Goal: Task Accomplishment & Management: Manage account settings

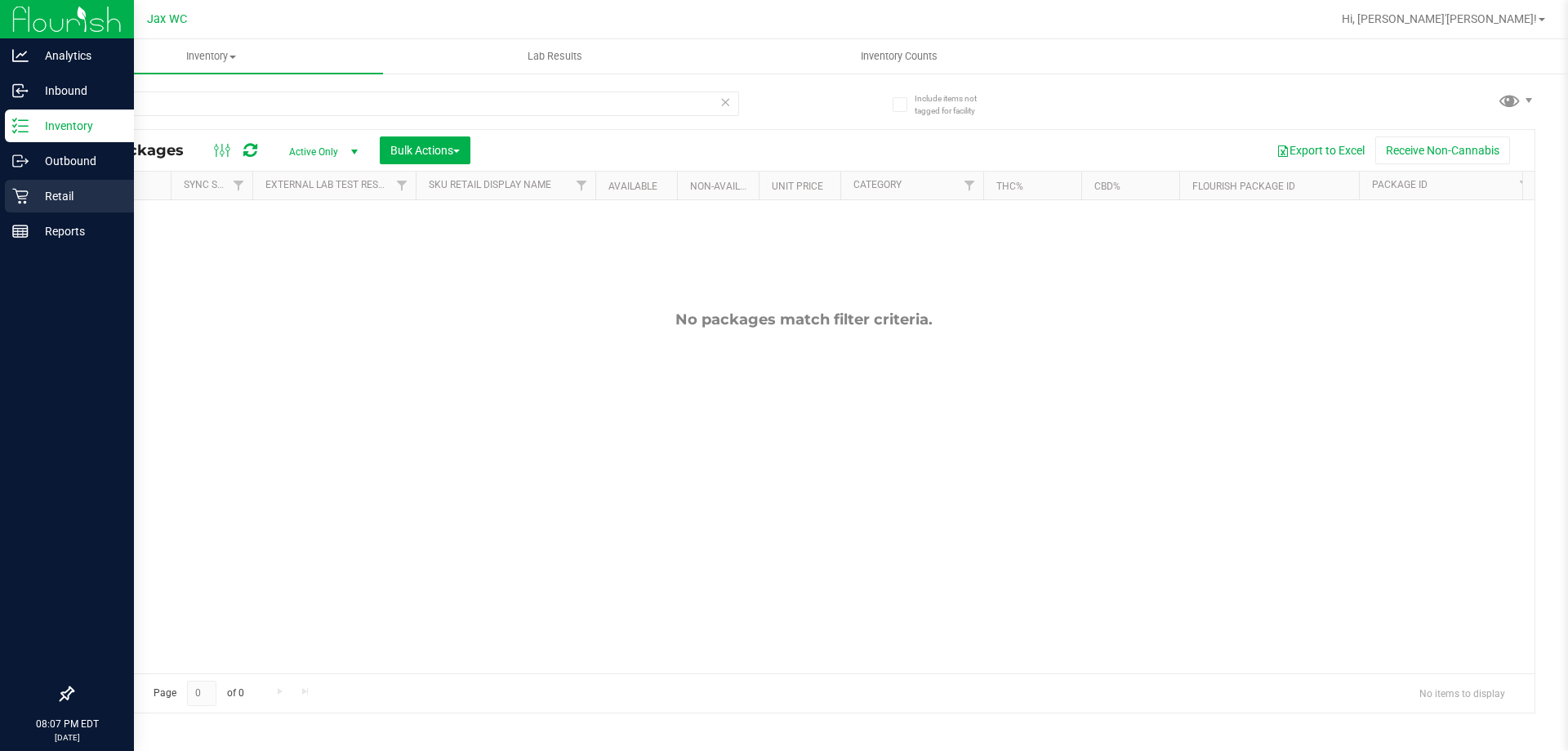
click at [26, 200] on icon at bounding box center [20, 195] width 16 height 16
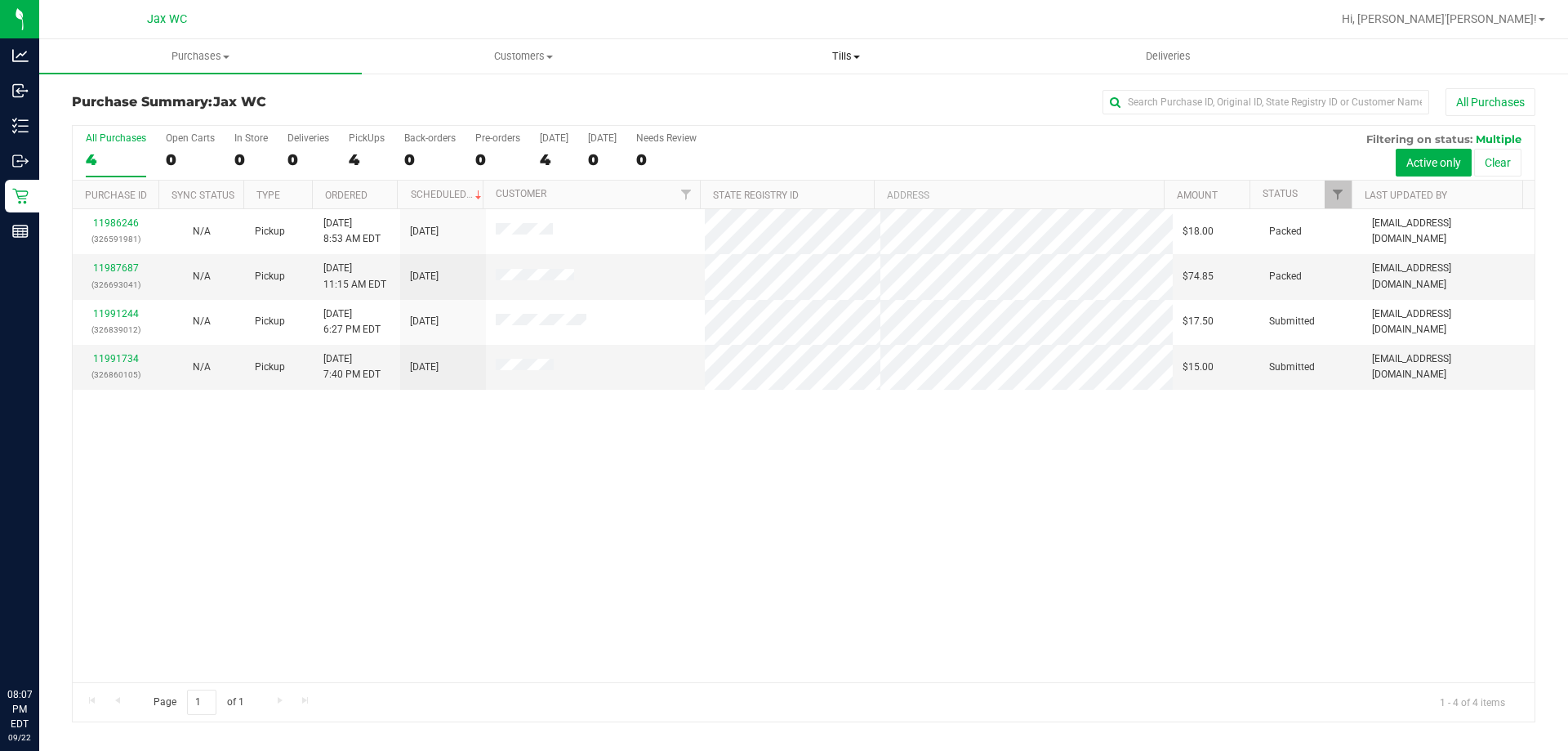
click at [841, 62] on span "Tills" at bounding box center [845, 55] width 321 height 15
click at [761, 102] on span "Manage tills" at bounding box center [739, 98] width 110 height 14
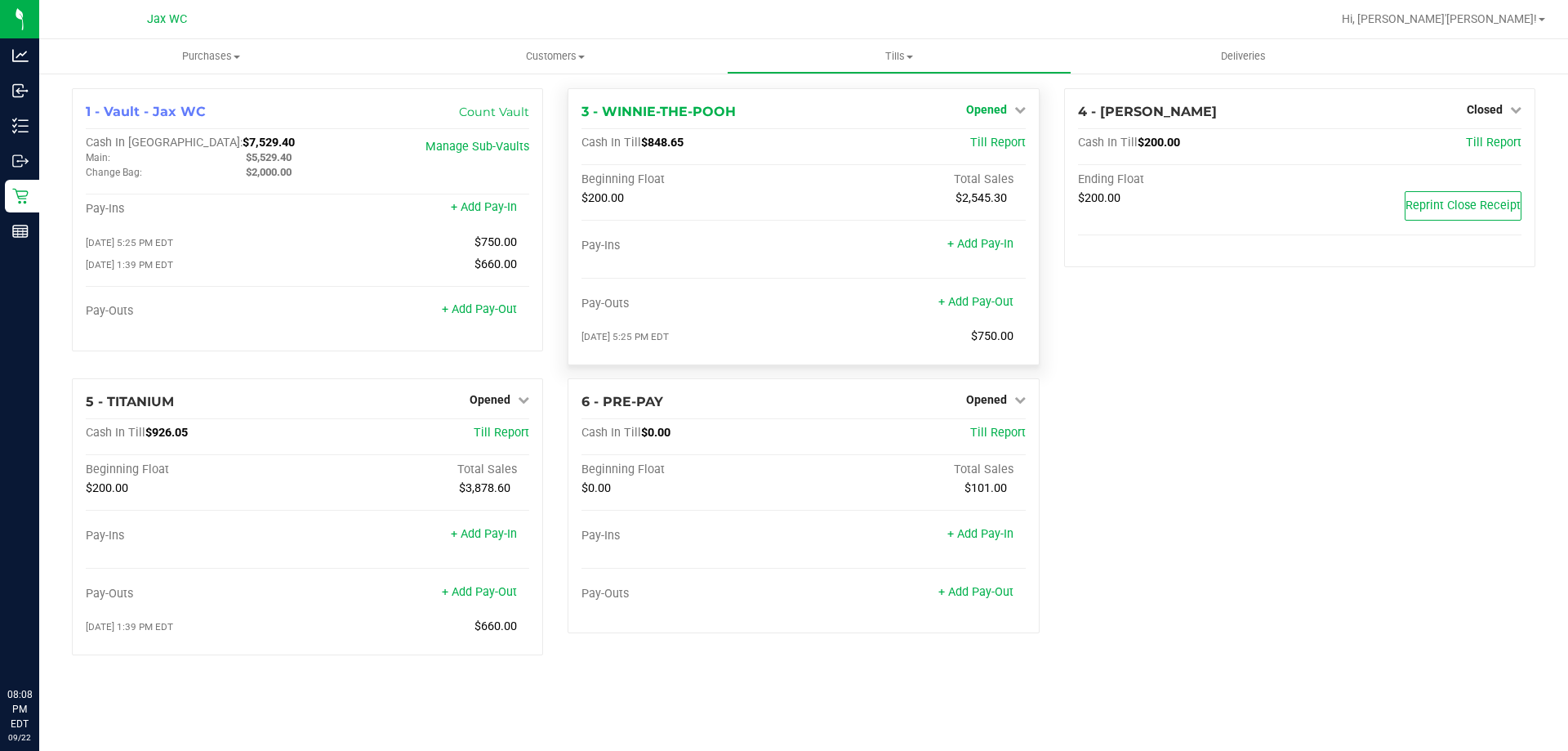
click at [994, 107] on span "Opened" at bounding box center [987, 109] width 41 height 13
click at [984, 145] on link "Close Till" at bounding box center [989, 143] width 44 height 13
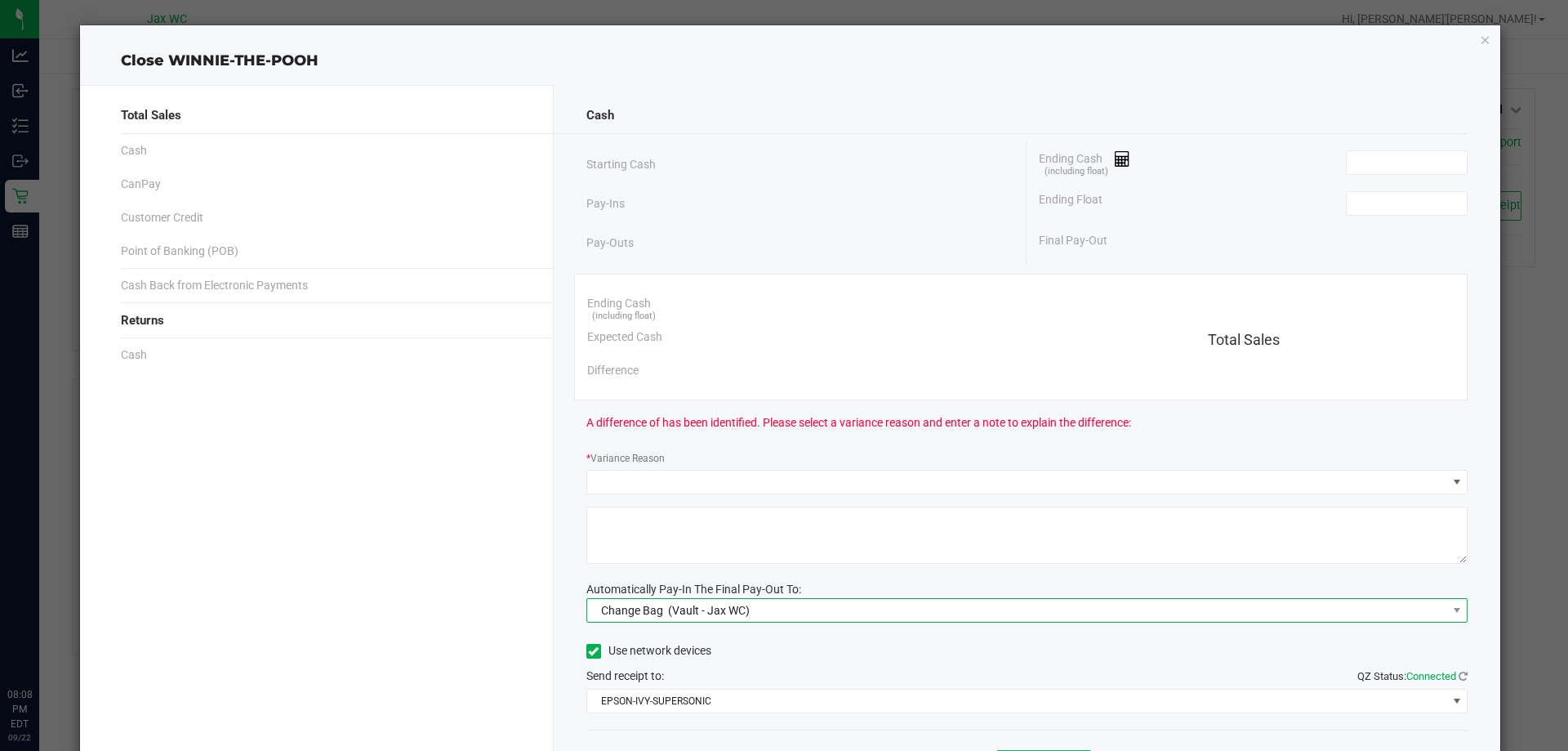
click at [893, 610] on span "Change Bag (Vault - Jax WC)" at bounding box center [1017, 610] width 860 height 23
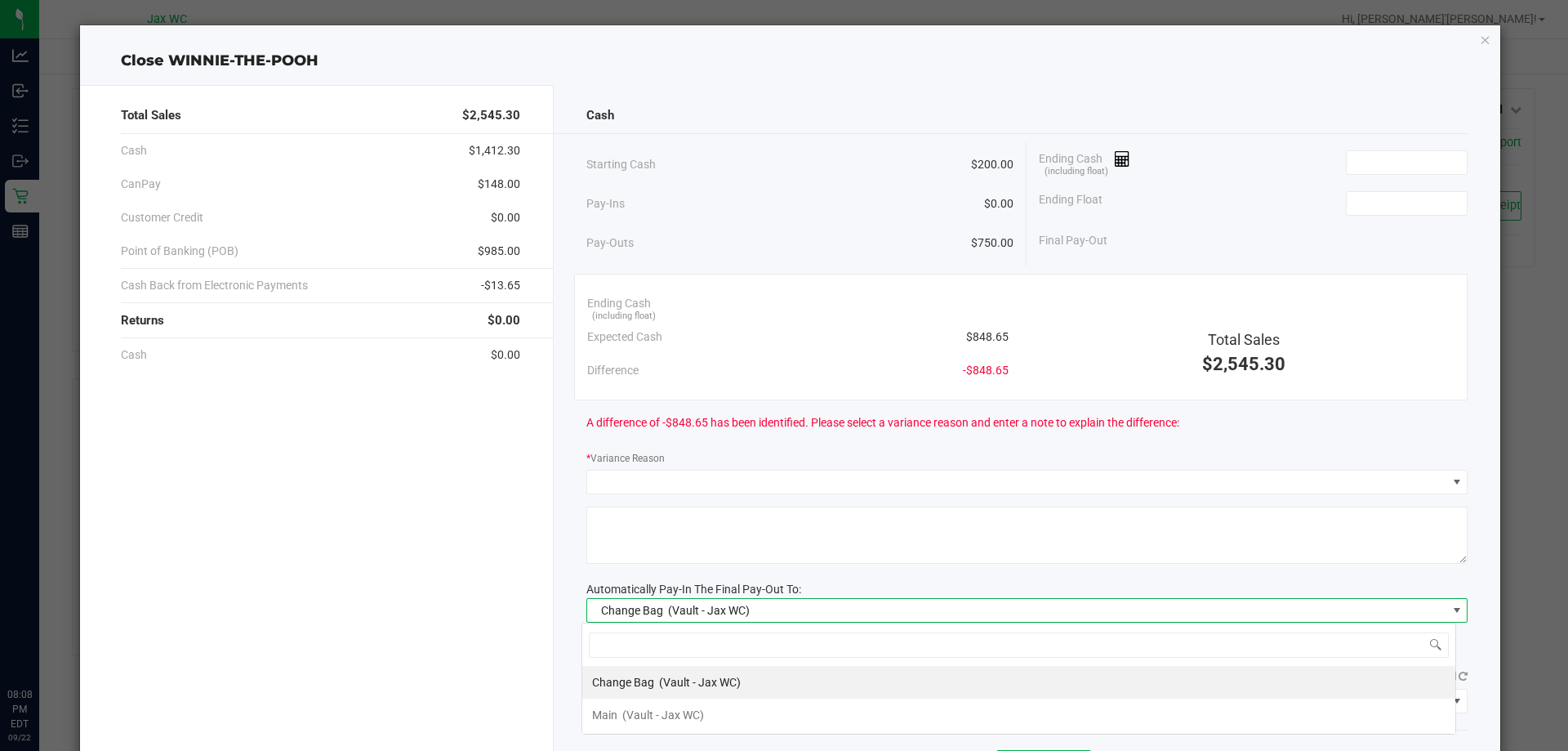
scroll to position [25, 874]
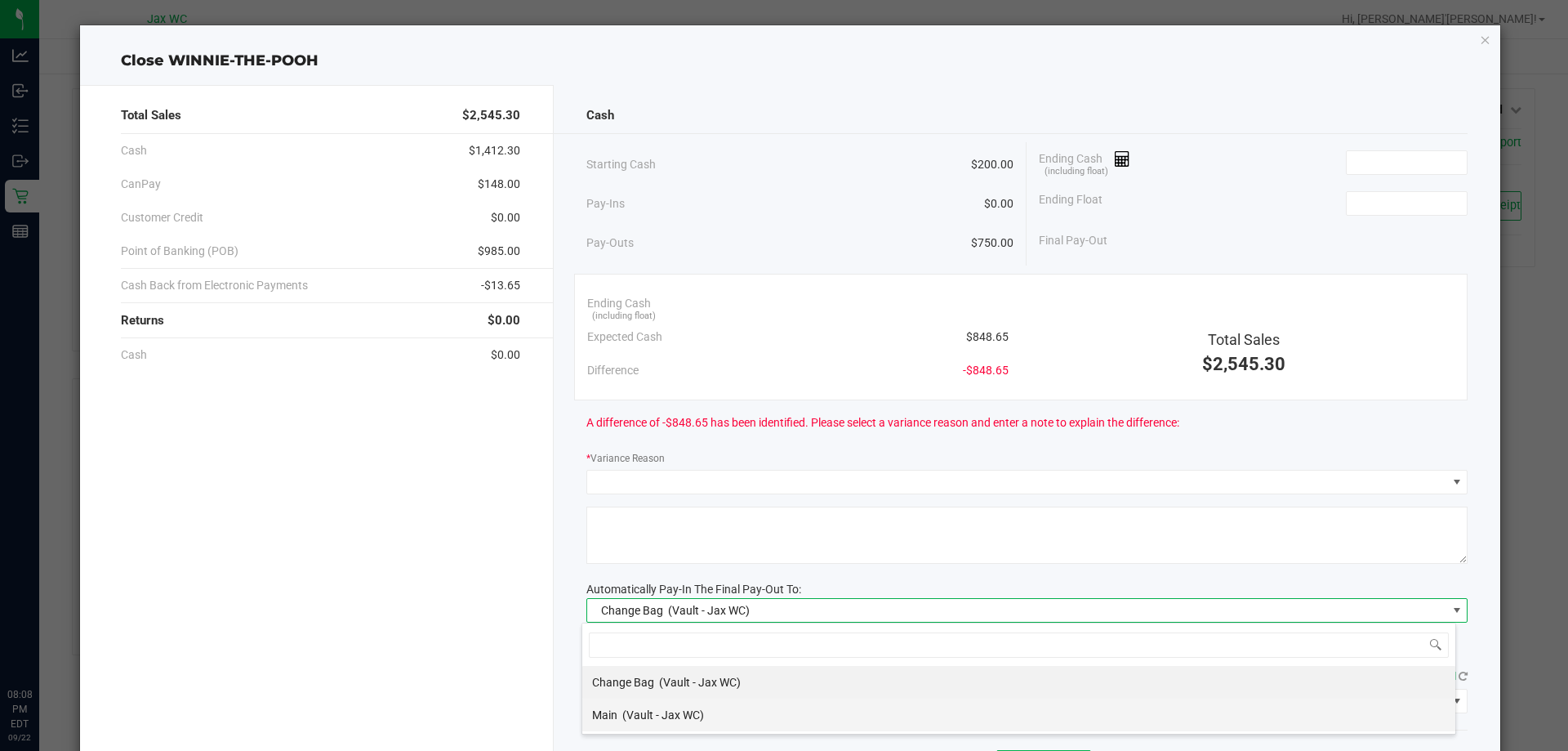
click at [737, 719] on li "Main (Vault - Jax WC)" at bounding box center [1019, 715] width 874 height 32
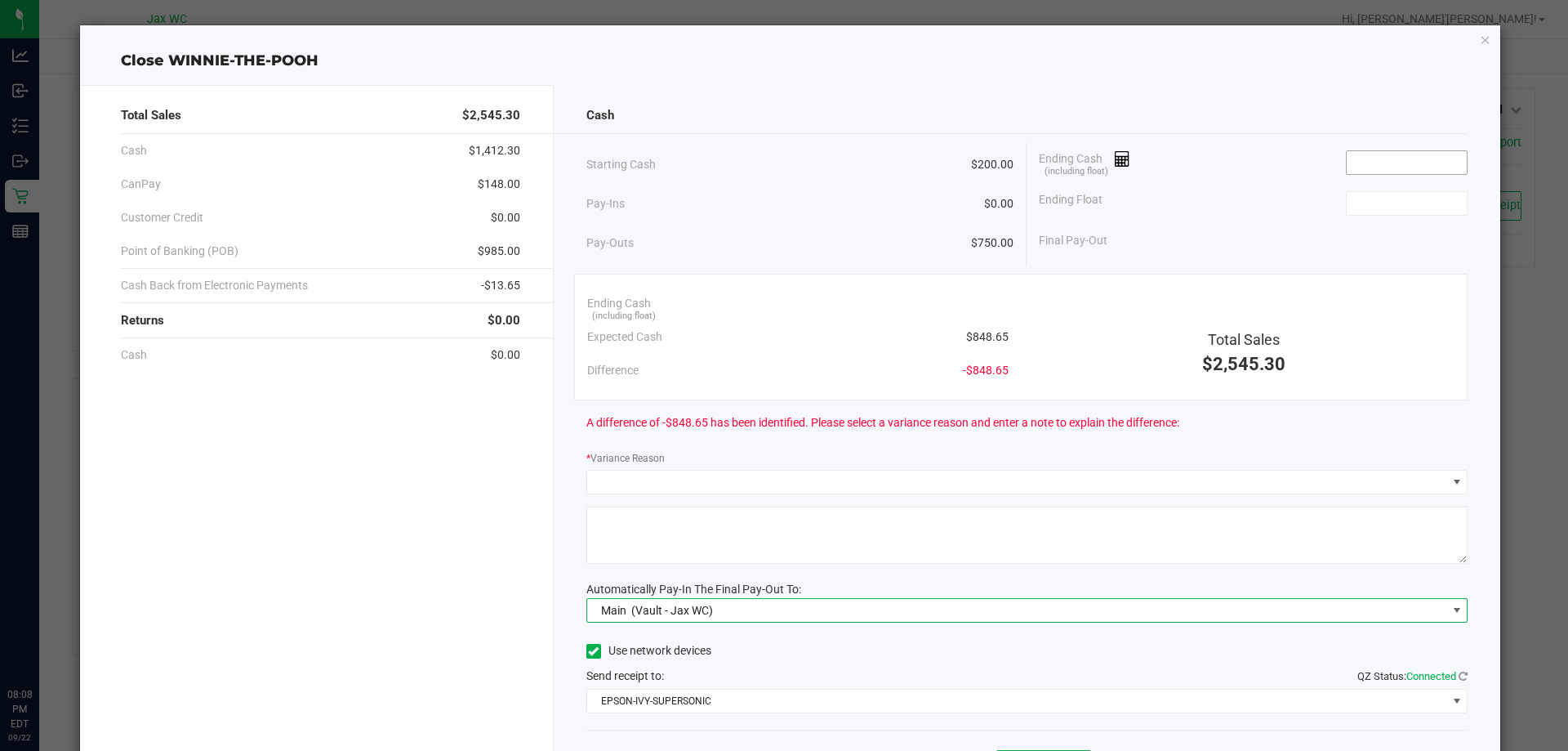
click at [1384, 162] on input at bounding box center [1407, 162] width 120 height 23
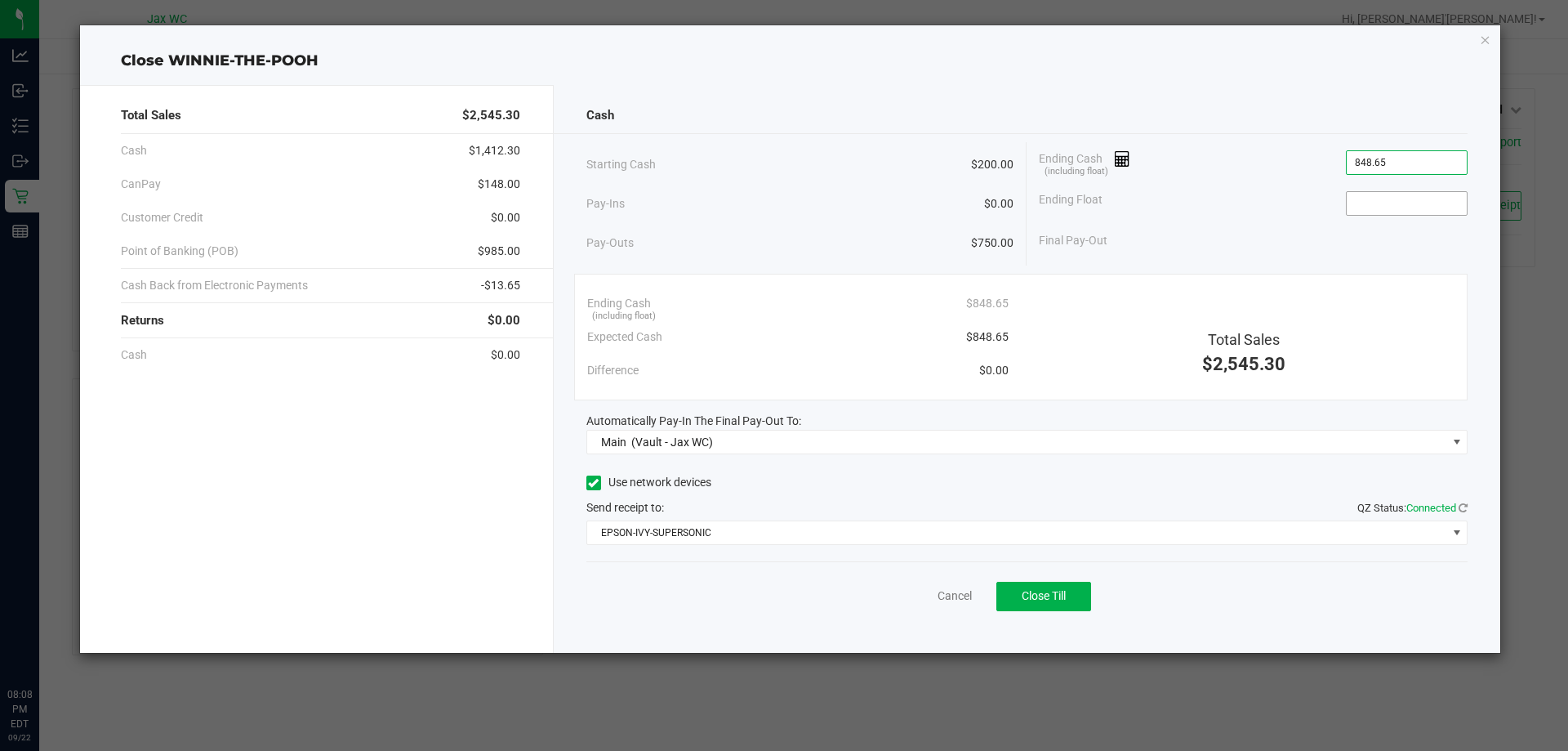
type input "$848.65"
click at [1375, 213] on input at bounding box center [1407, 203] width 120 height 23
type input "$200.00"
click at [1283, 175] on div "Ending Cash (including float) $848.65" at bounding box center [1253, 163] width 429 height 41
click at [1053, 592] on span "Close Till" at bounding box center [1044, 595] width 44 height 13
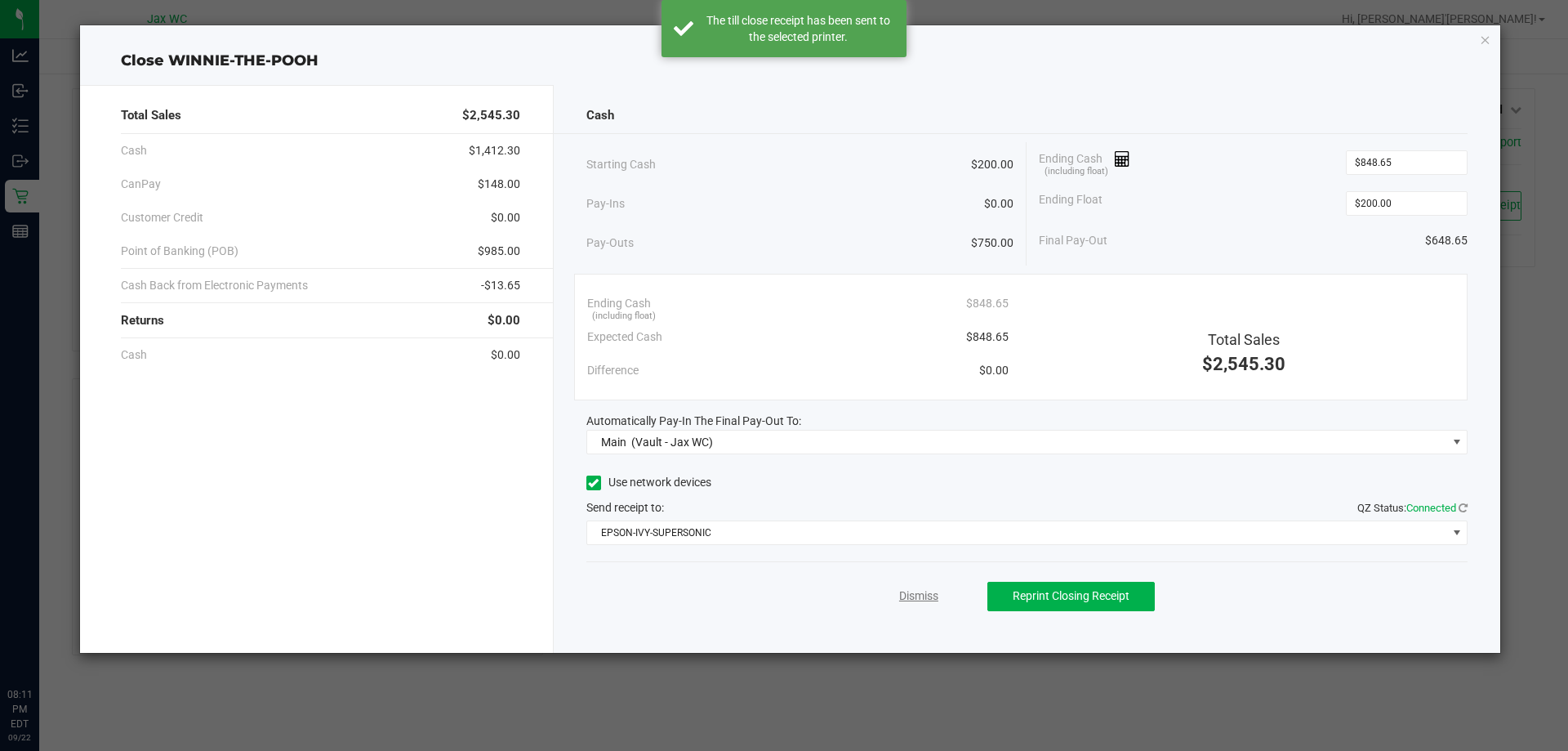
click at [916, 597] on link "Dismiss" at bounding box center [919, 596] width 39 height 17
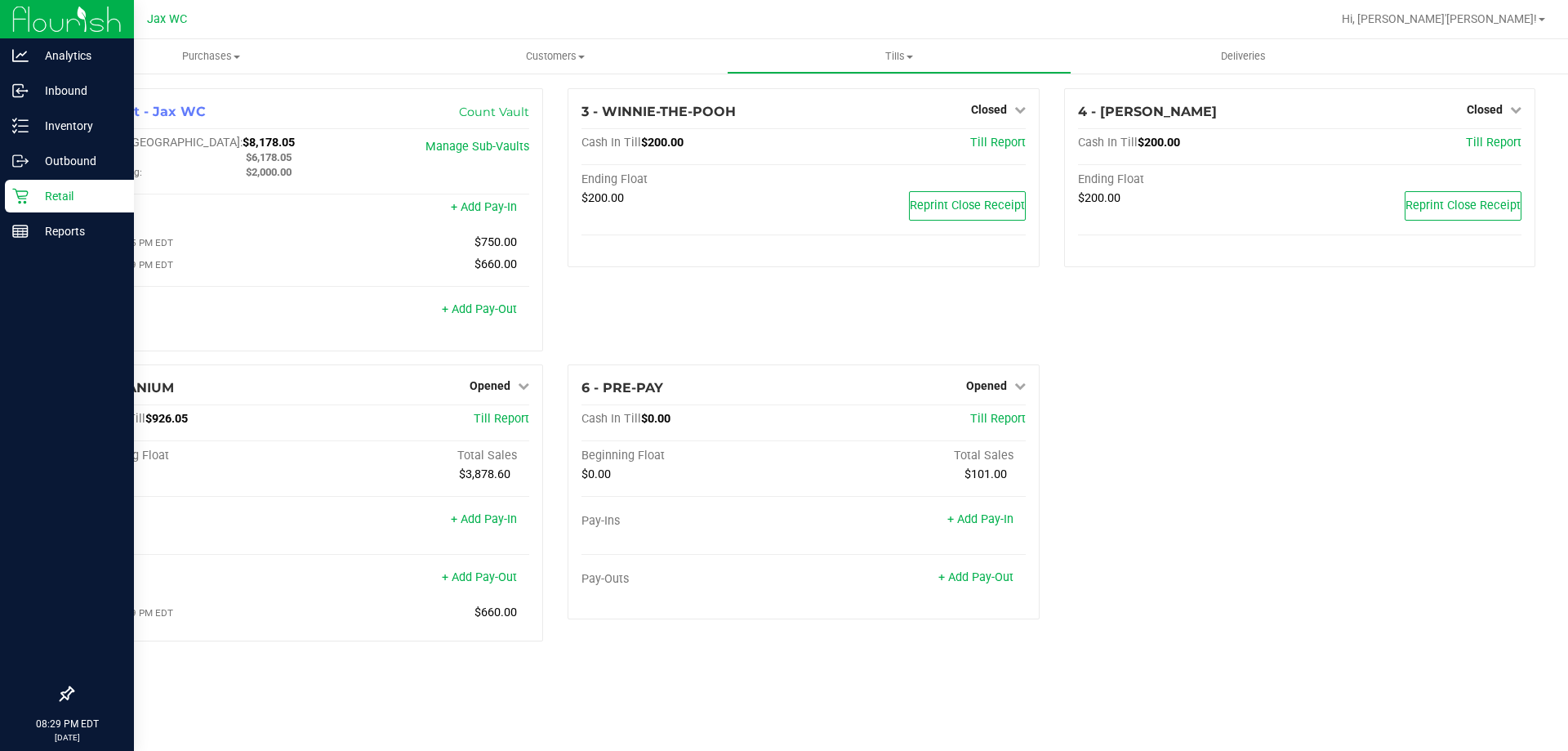
click at [38, 201] on p "Retail" at bounding box center [78, 195] width 98 height 20
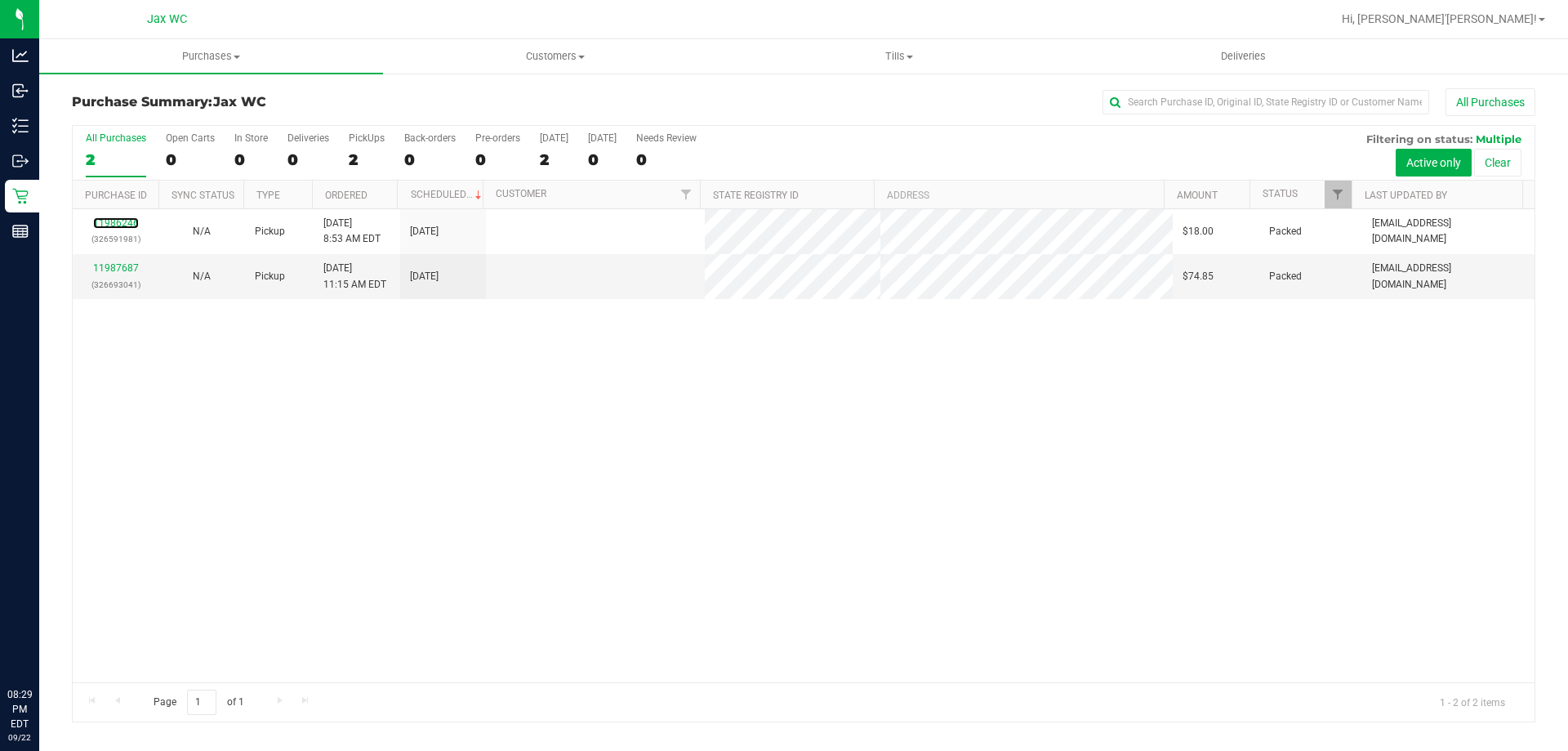
click at [115, 222] on link "11986246" at bounding box center [116, 223] width 46 height 11
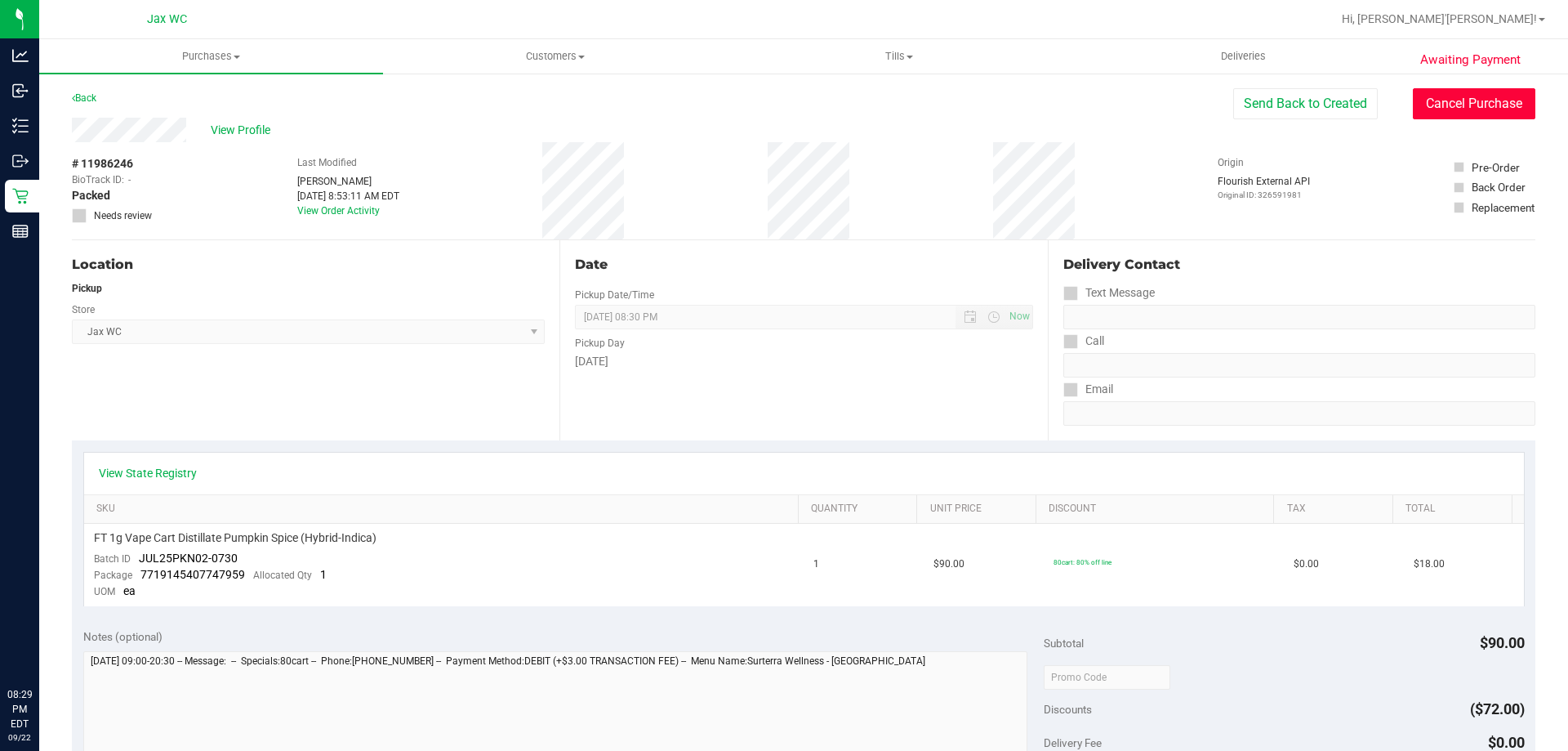
click at [1497, 100] on button "Cancel Purchase" at bounding box center [1474, 103] width 123 height 31
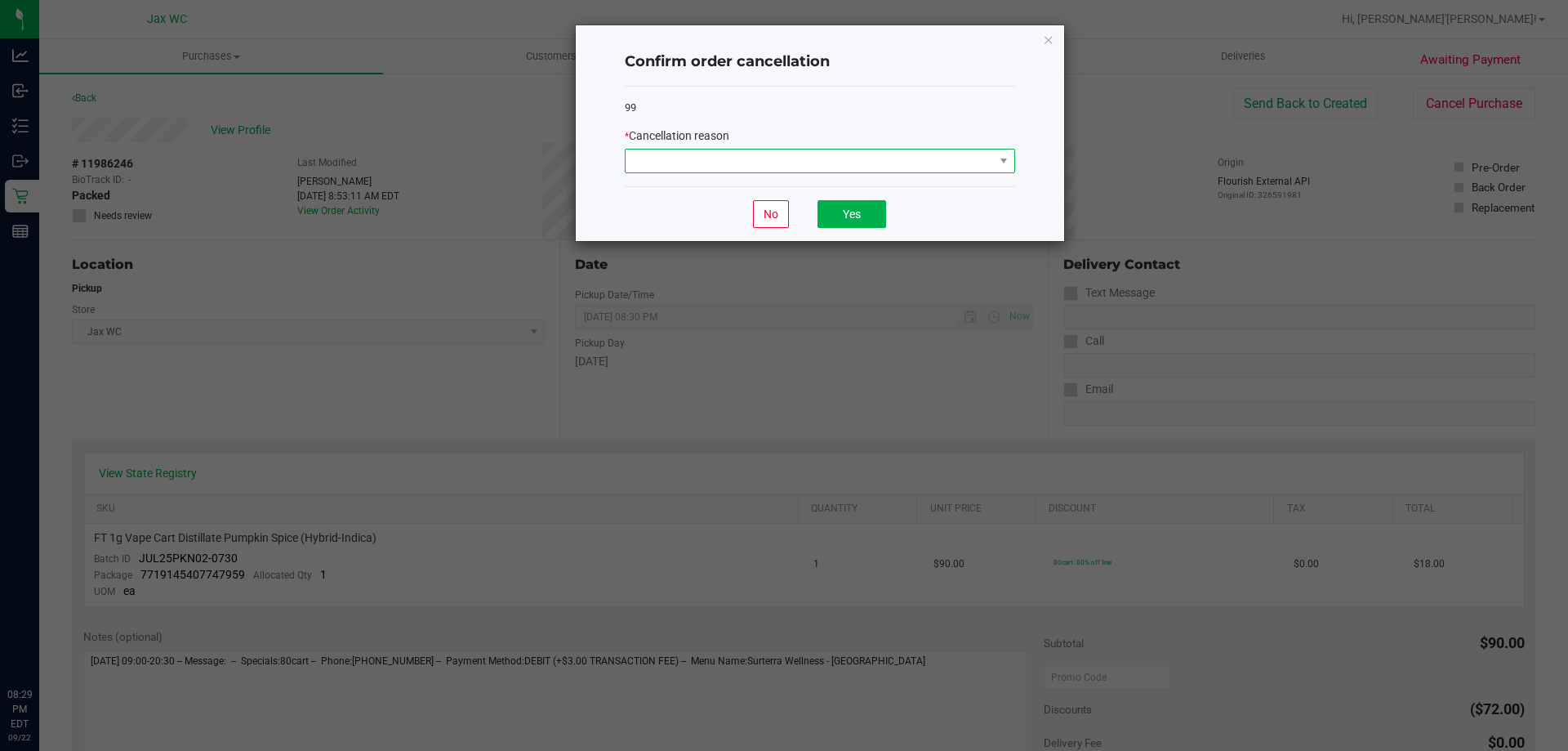
click at [861, 157] on span at bounding box center [810, 160] width 369 height 23
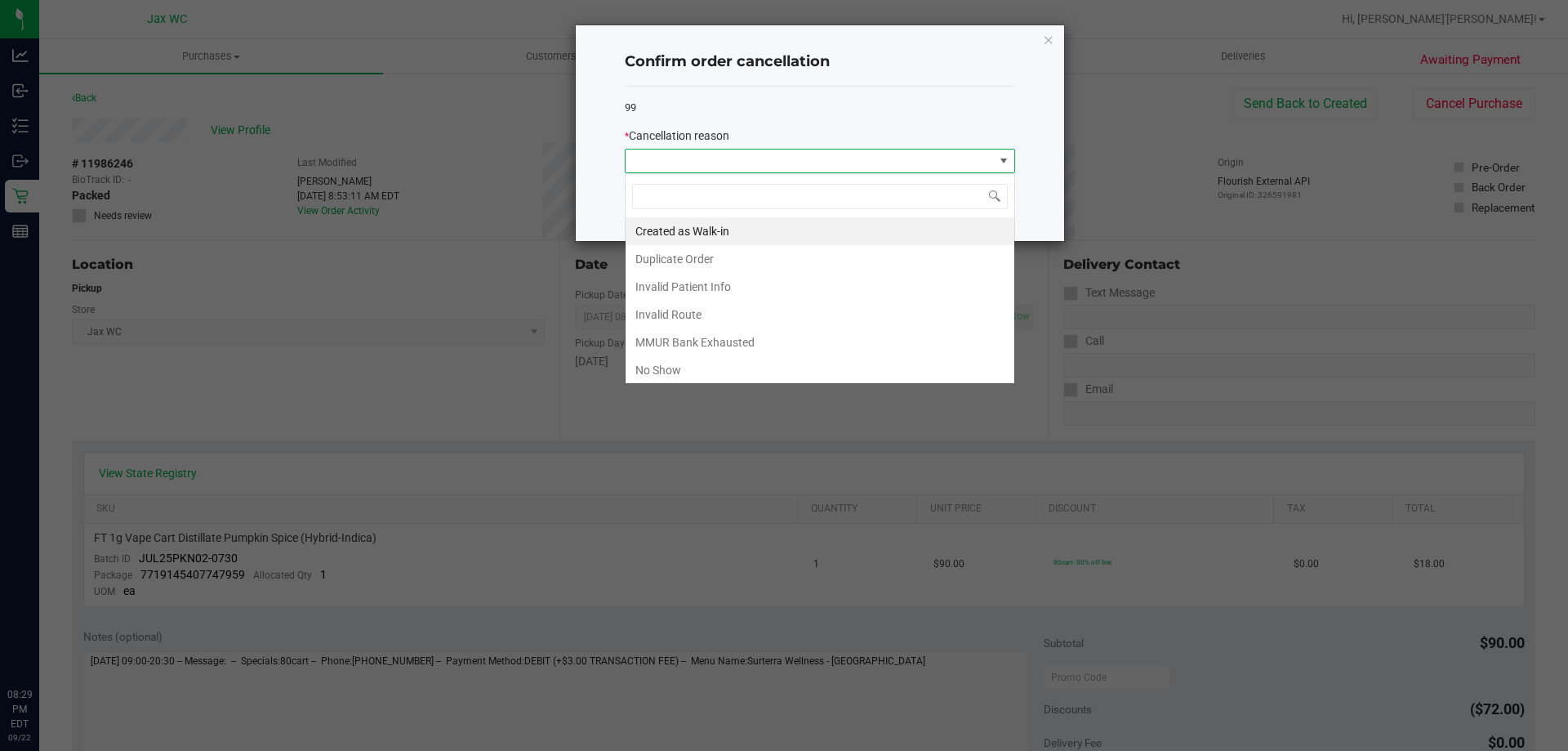
scroll to position [25, 391]
drag, startPoint x: 669, startPoint y: 370, endPoint x: 697, endPoint y: 351, distance: 33.8
click at [670, 370] on li "No Show" at bounding box center [820, 370] width 389 height 28
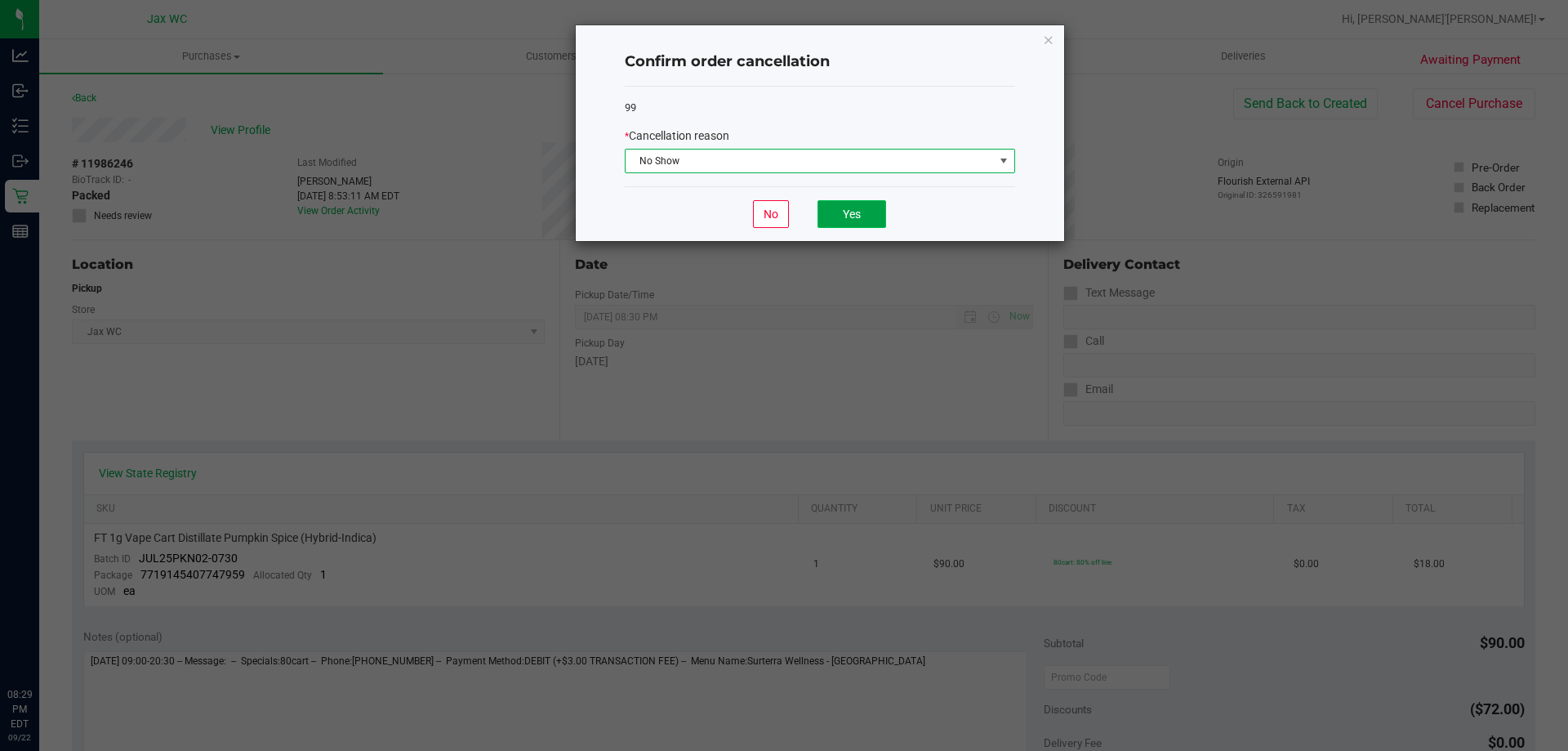
click at [833, 221] on button "Yes" at bounding box center [851, 214] width 68 height 28
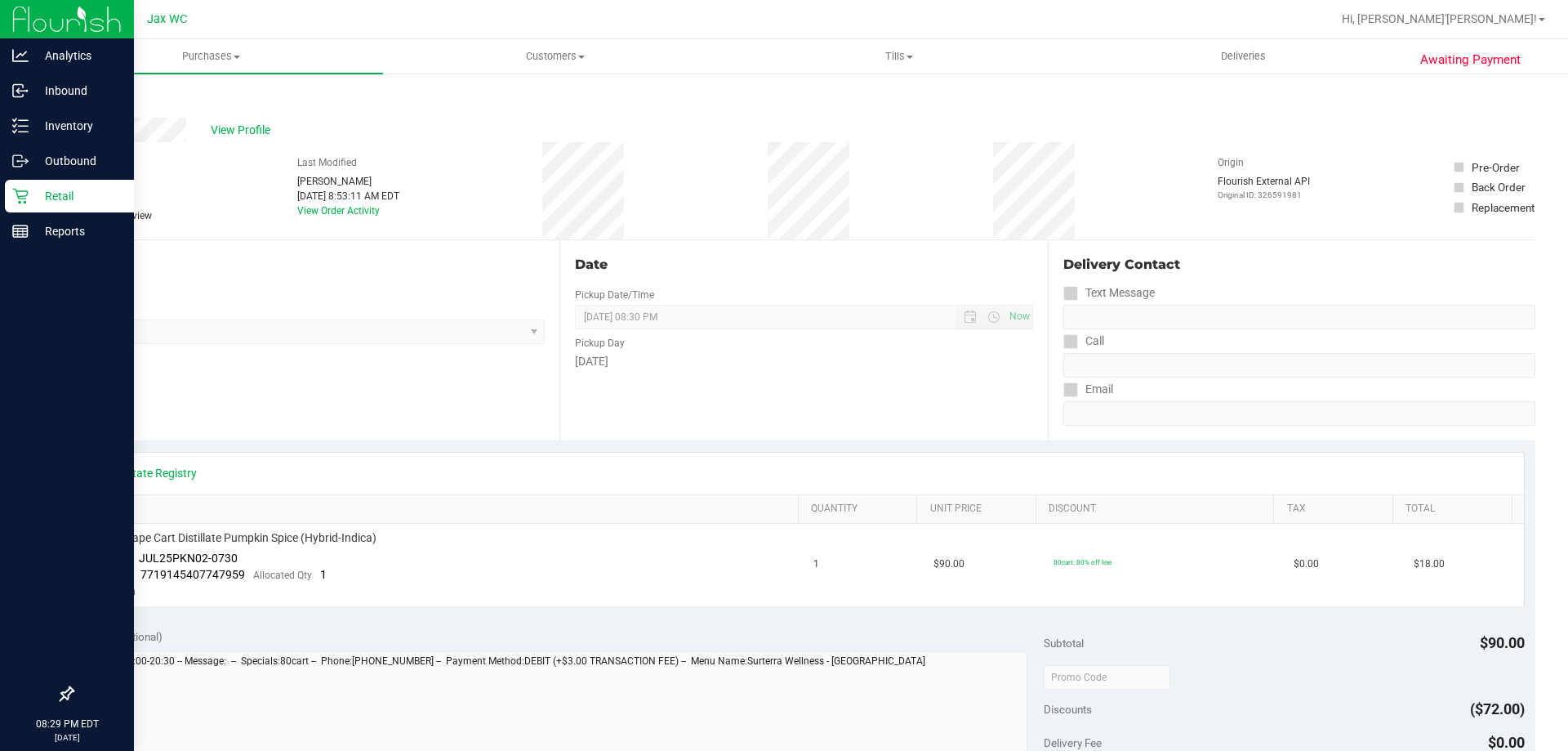
click at [59, 189] on p "Retail" at bounding box center [78, 195] width 98 height 20
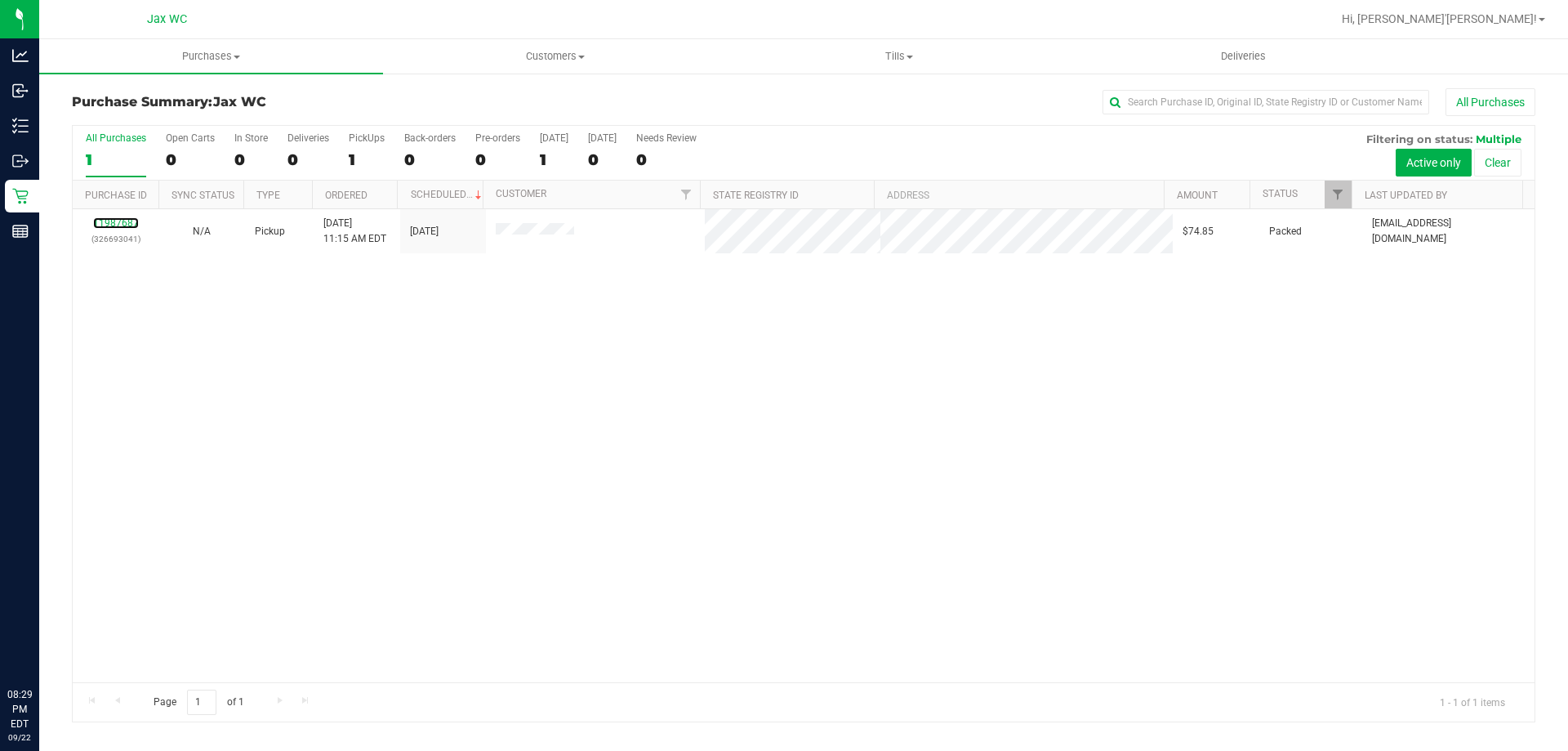
click at [121, 220] on link "11987687" at bounding box center [116, 223] width 46 height 11
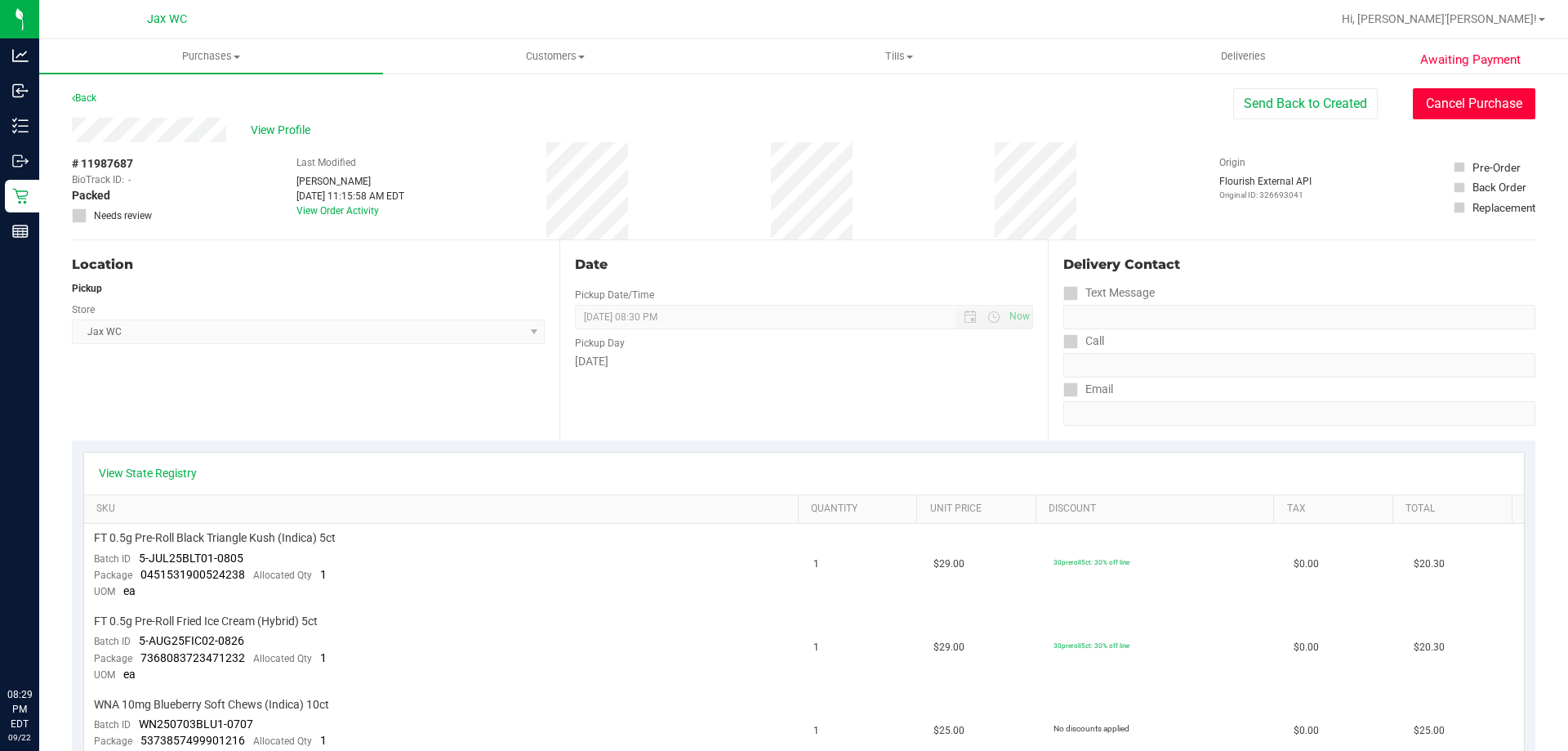
click at [1503, 93] on button "Cancel Purchase" at bounding box center [1474, 103] width 123 height 31
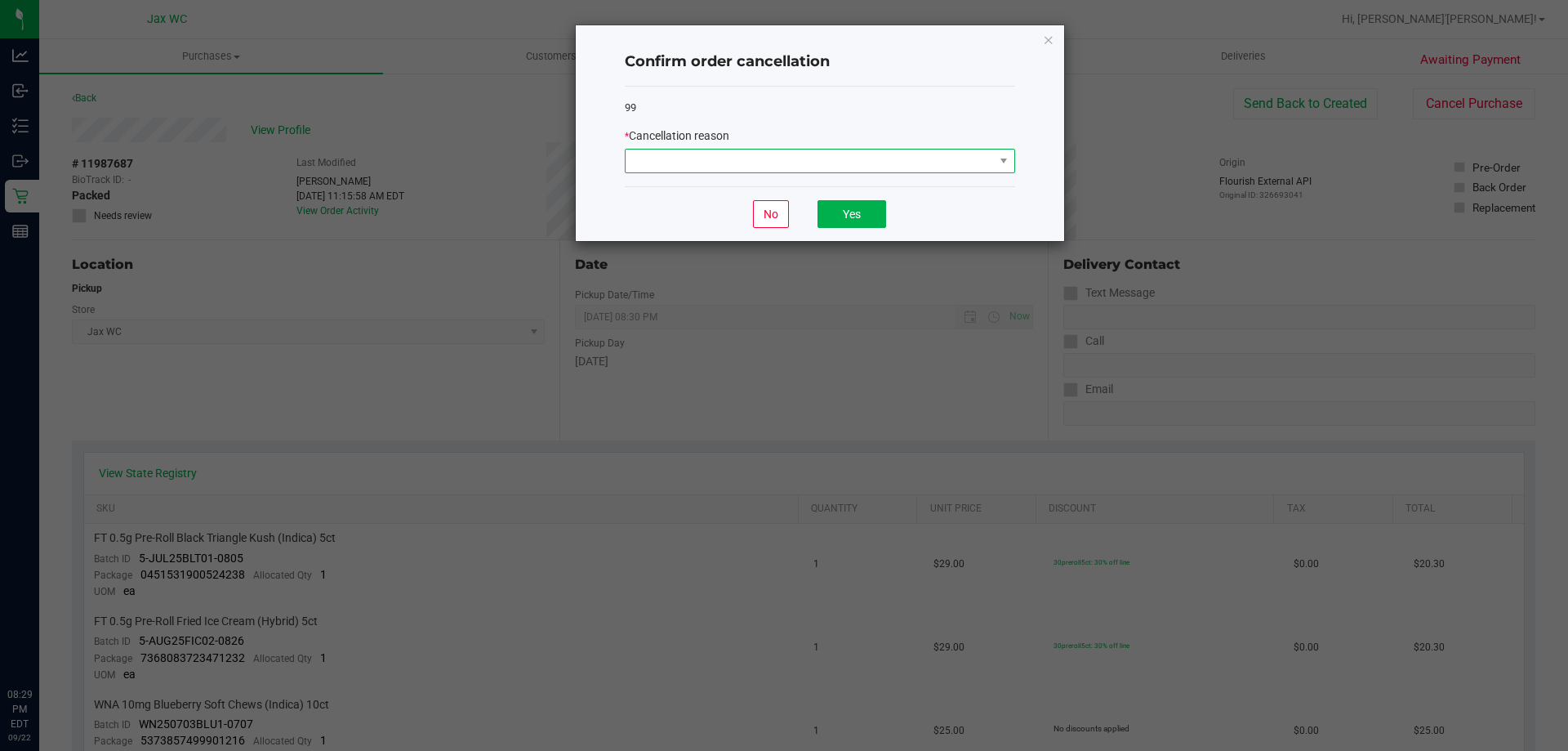
click at [969, 161] on span at bounding box center [810, 160] width 369 height 23
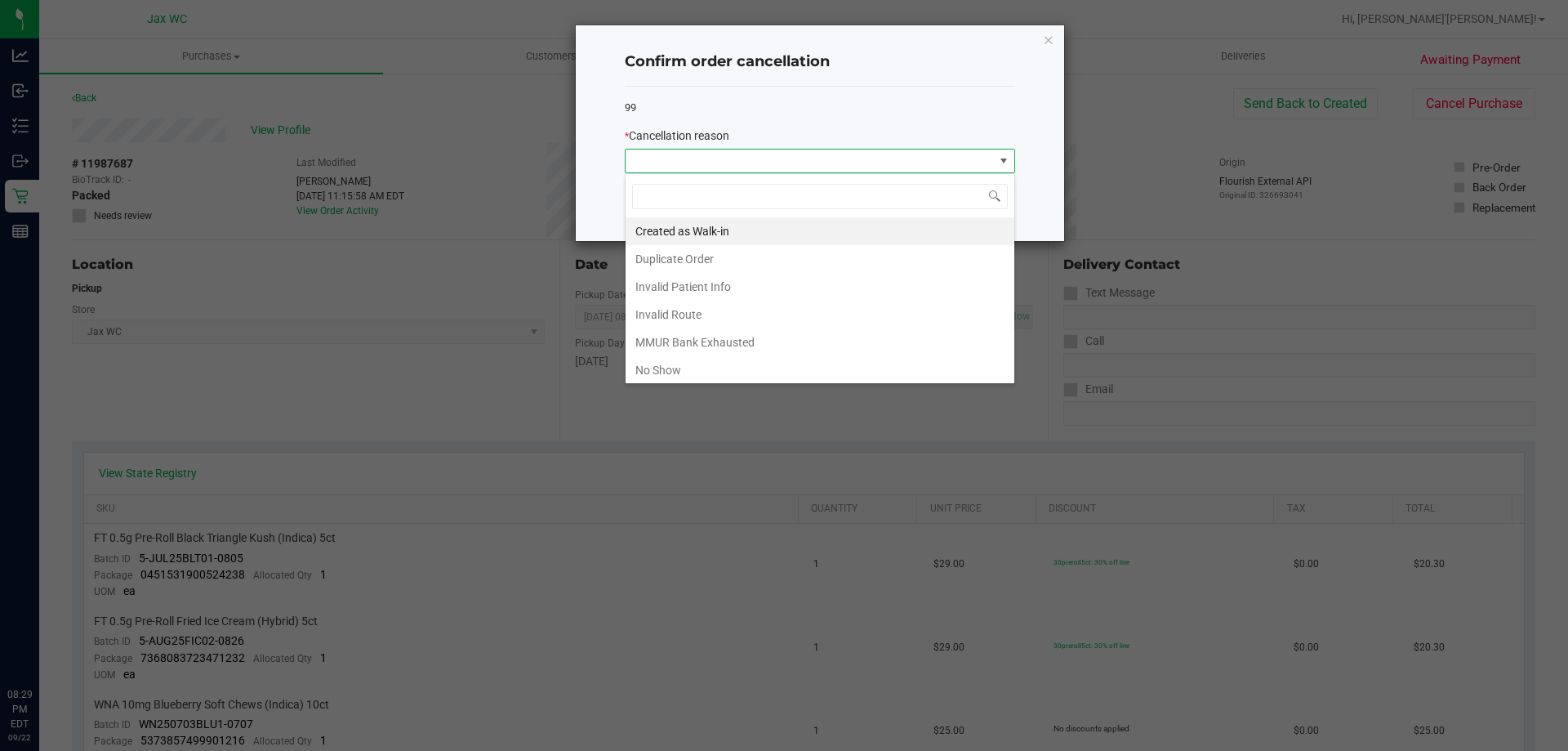
scroll to position [25, 391]
click at [684, 370] on li "No Show" at bounding box center [820, 370] width 389 height 28
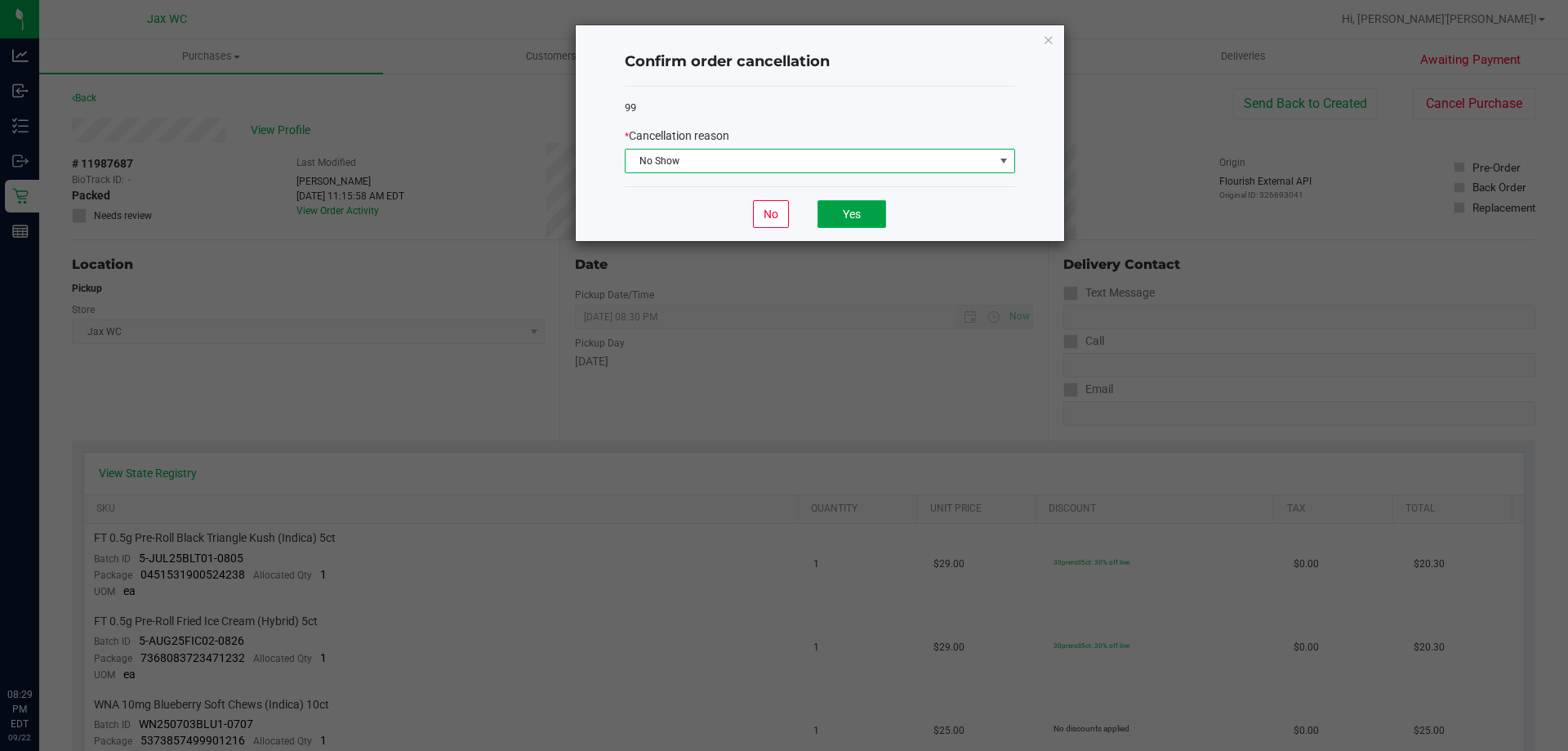
click at [840, 219] on button "Yes" at bounding box center [851, 214] width 68 height 28
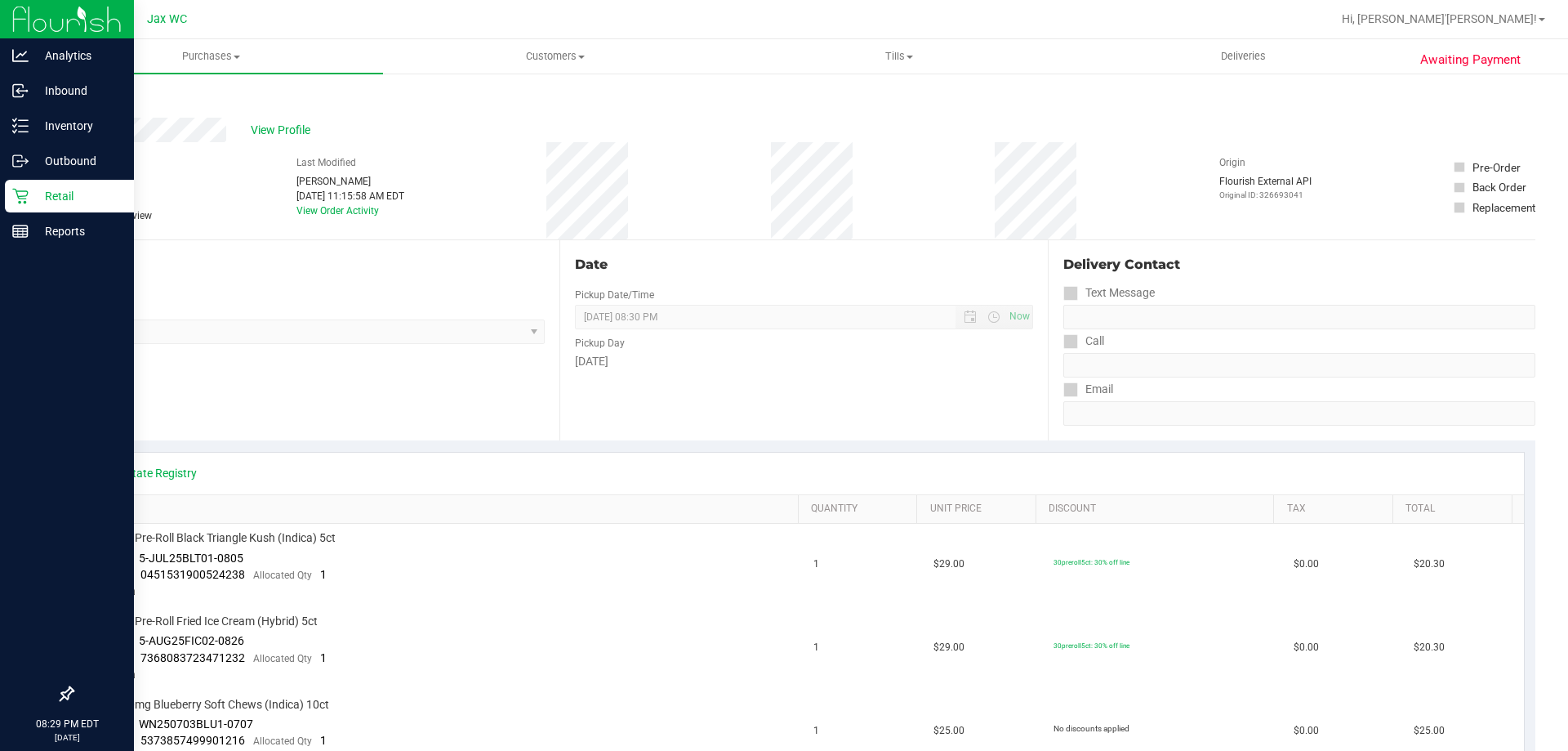
click at [32, 194] on p "Retail" at bounding box center [78, 195] width 98 height 20
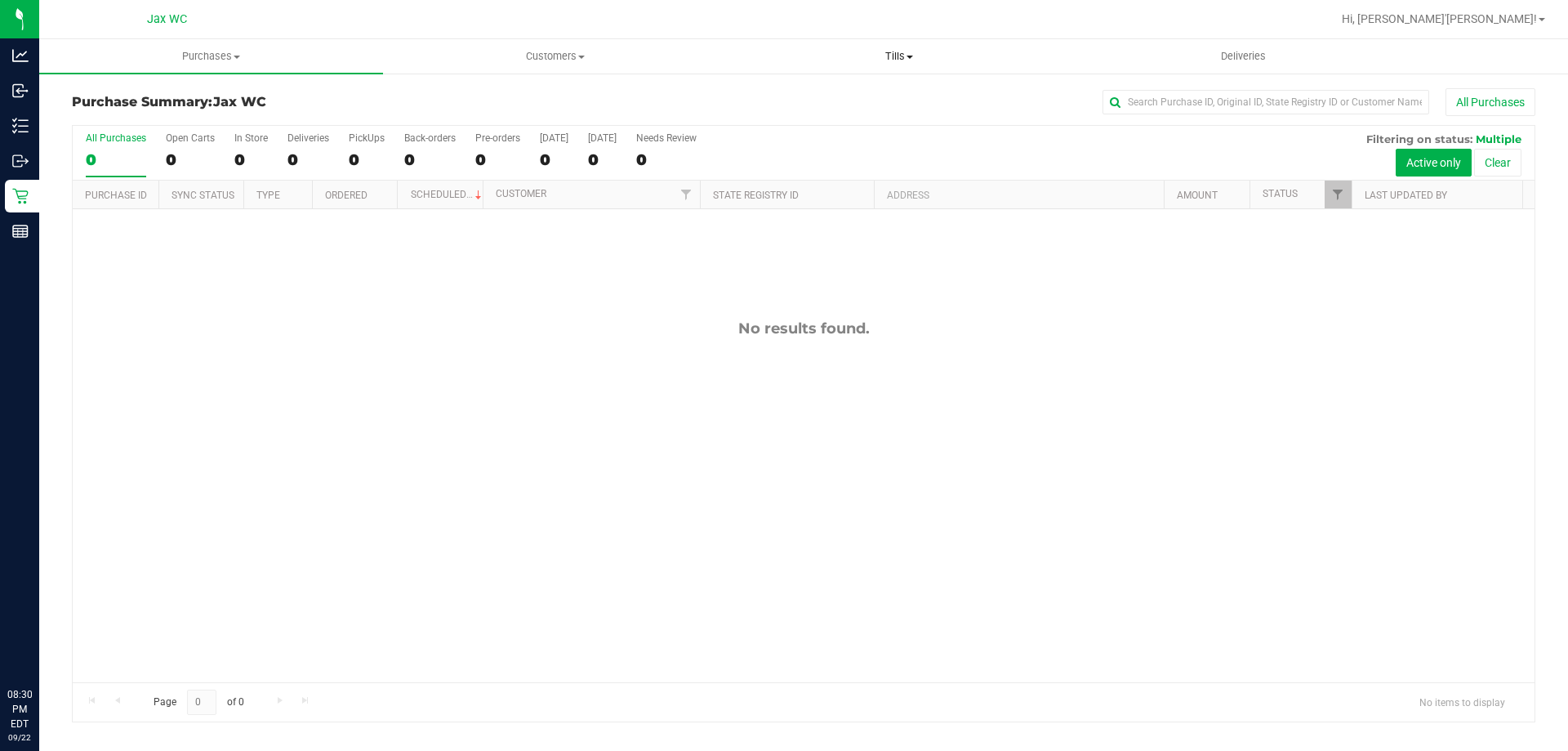
click at [903, 63] on span "Tills" at bounding box center [898, 55] width 342 height 15
click at [859, 92] on li "Manage tills" at bounding box center [898, 98] width 344 height 20
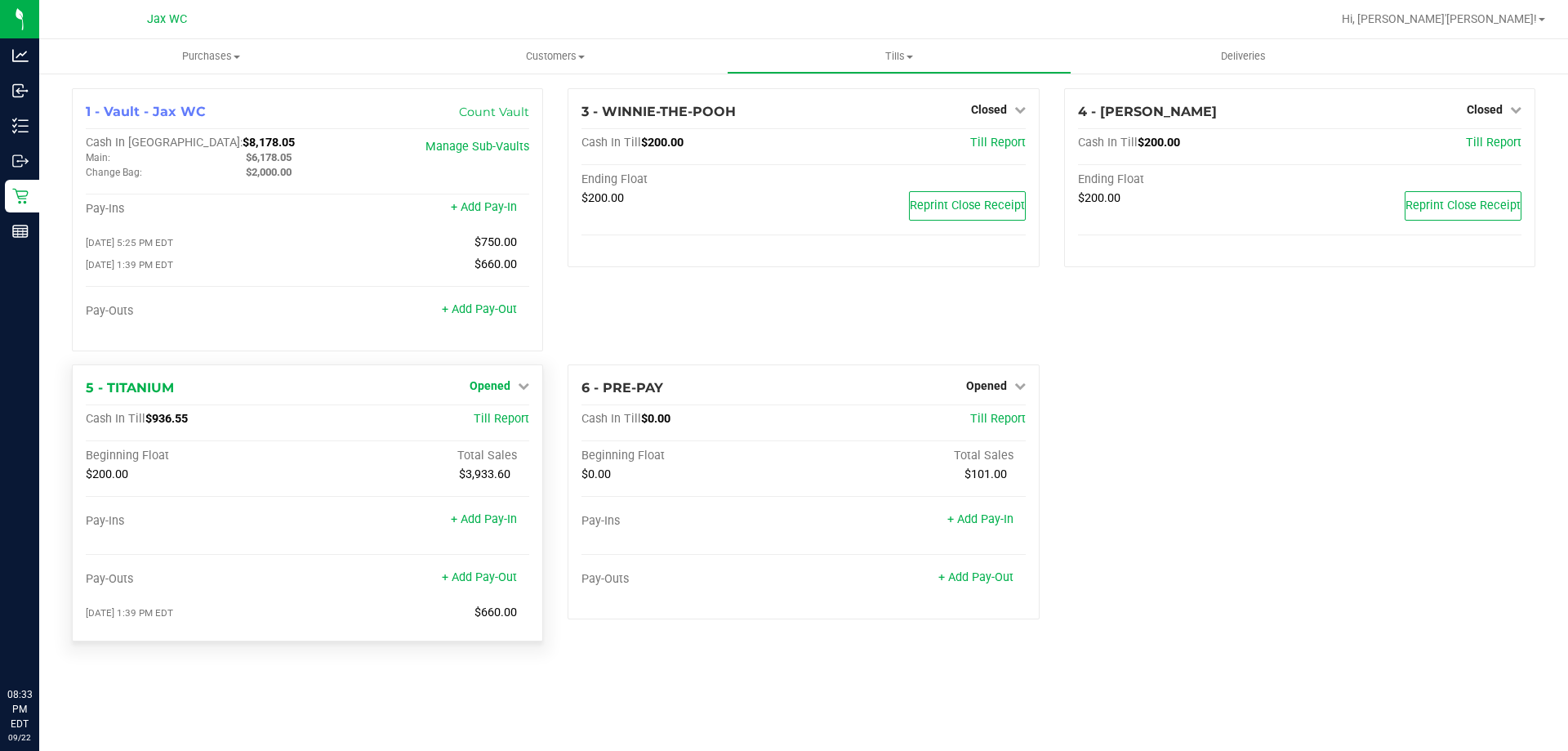
click at [508, 393] on span "Opened" at bounding box center [491, 385] width 41 height 13
click at [502, 420] on link "Close Till" at bounding box center [492, 419] width 44 height 13
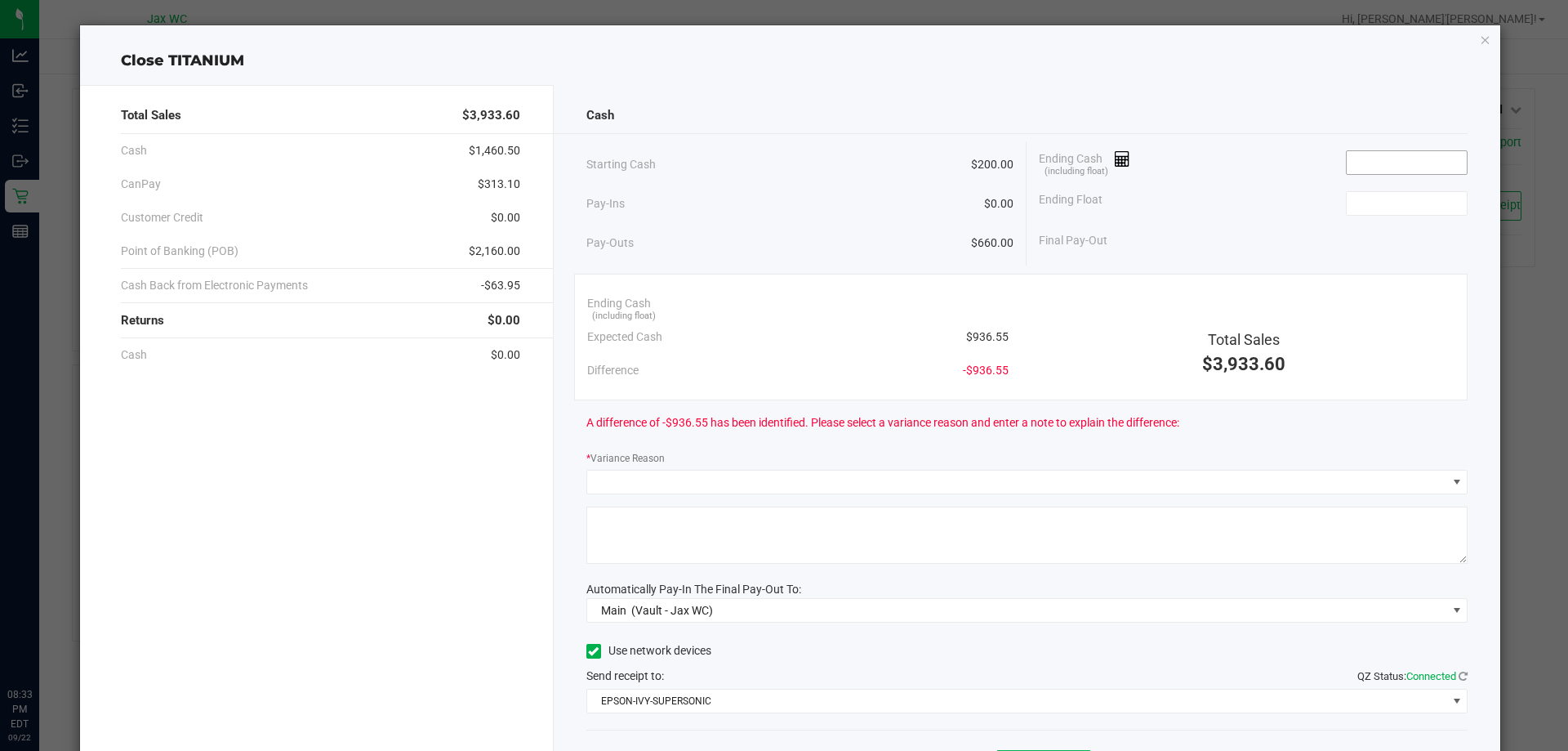
click at [1398, 162] on input at bounding box center [1407, 162] width 120 height 23
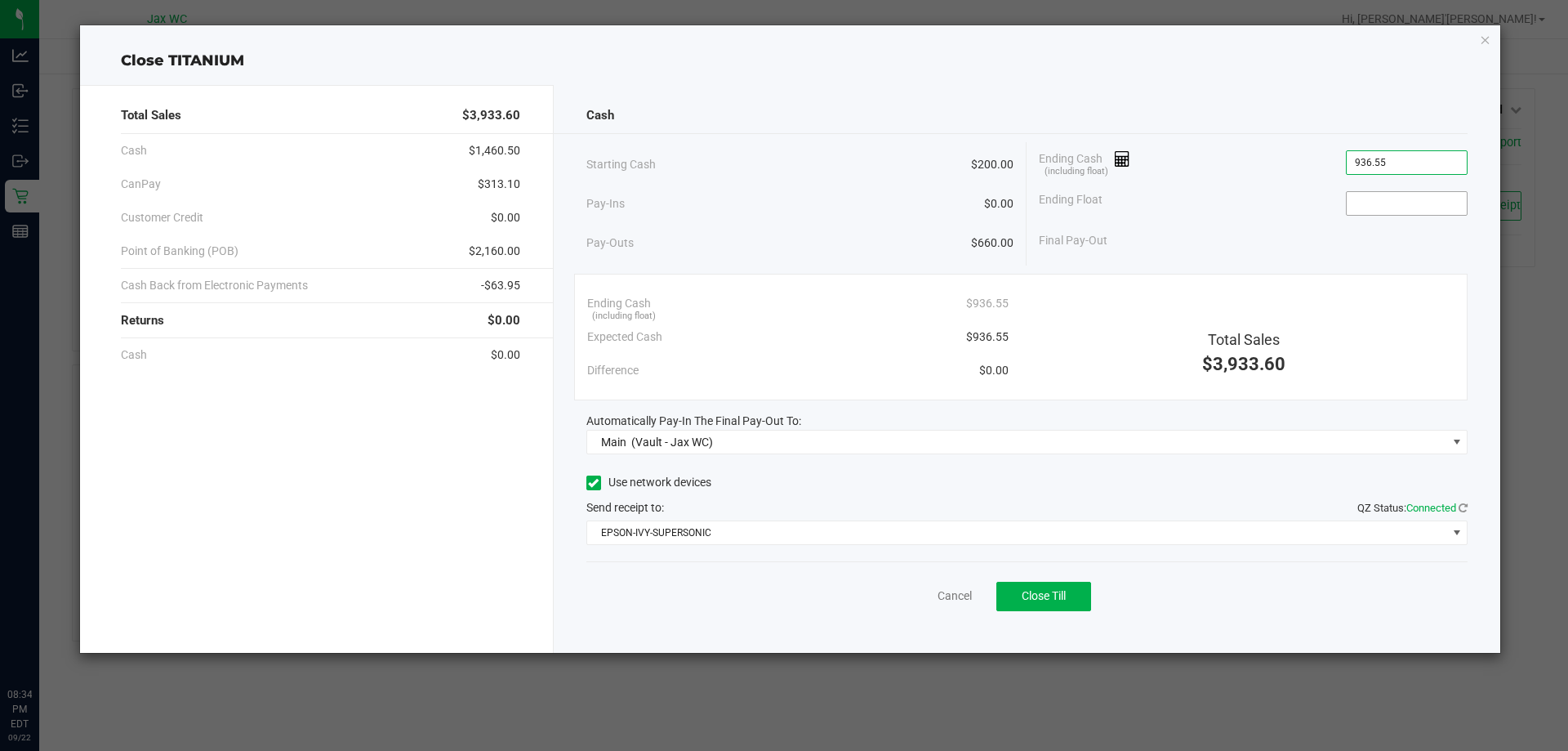
type input "$936.55"
click at [1379, 199] on input at bounding box center [1407, 203] width 120 height 23
type input "$200.00"
click at [1275, 165] on div "Ending Cash (including float) $936.55" at bounding box center [1253, 163] width 429 height 41
click at [1064, 604] on button "Close Till" at bounding box center [1043, 597] width 95 height 29
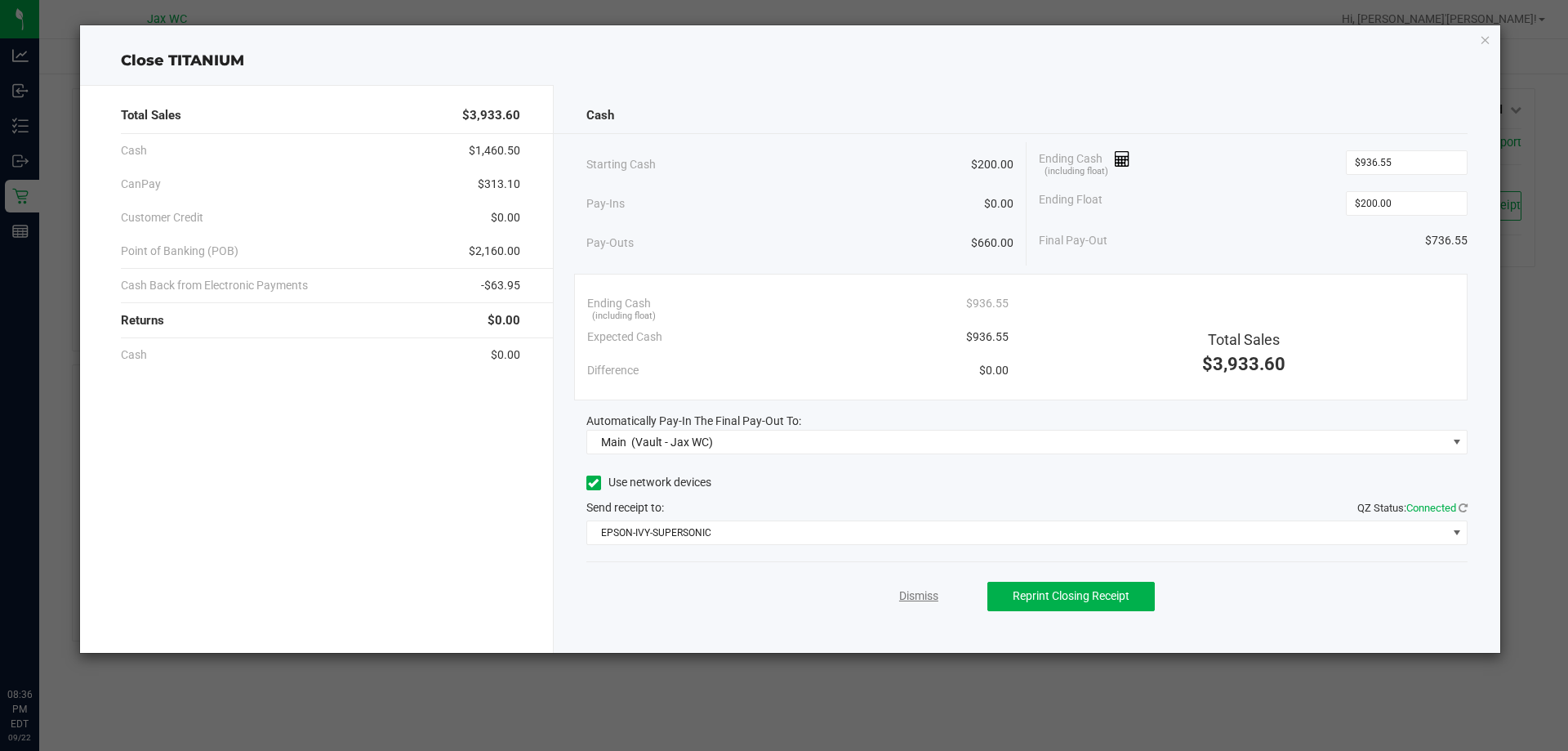
click at [931, 593] on link "Dismiss" at bounding box center [919, 596] width 39 height 17
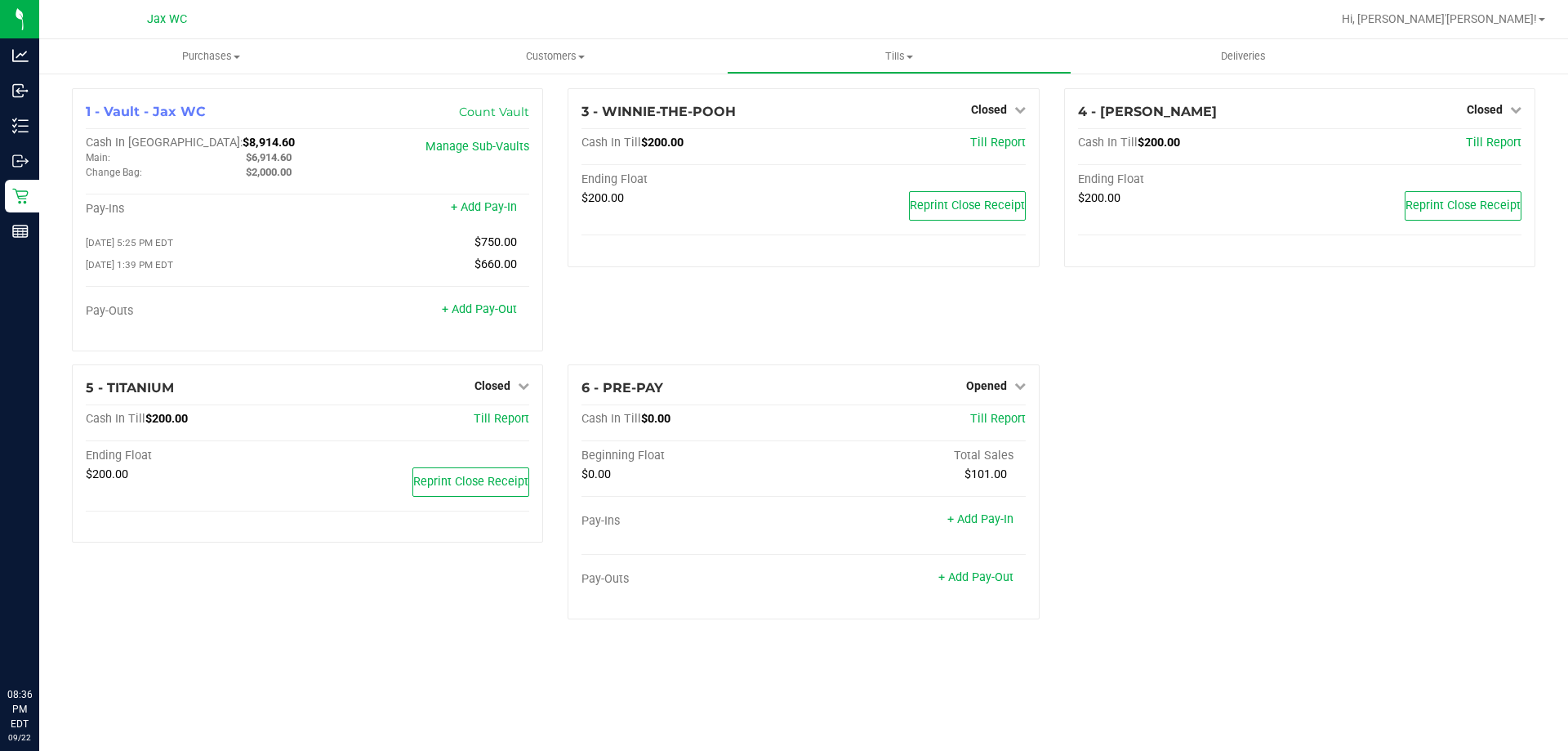
click at [1223, 529] on div "1 - Vault - Jax WC Count Vault Cash In Vault: $8,914.60 Main: $6,914.60 Change …" at bounding box center [804, 360] width 1488 height 544
click at [979, 386] on span "Opened" at bounding box center [987, 385] width 41 height 13
click at [1002, 419] on link "Close Till" at bounding box center [989, 419] width 44 height 13
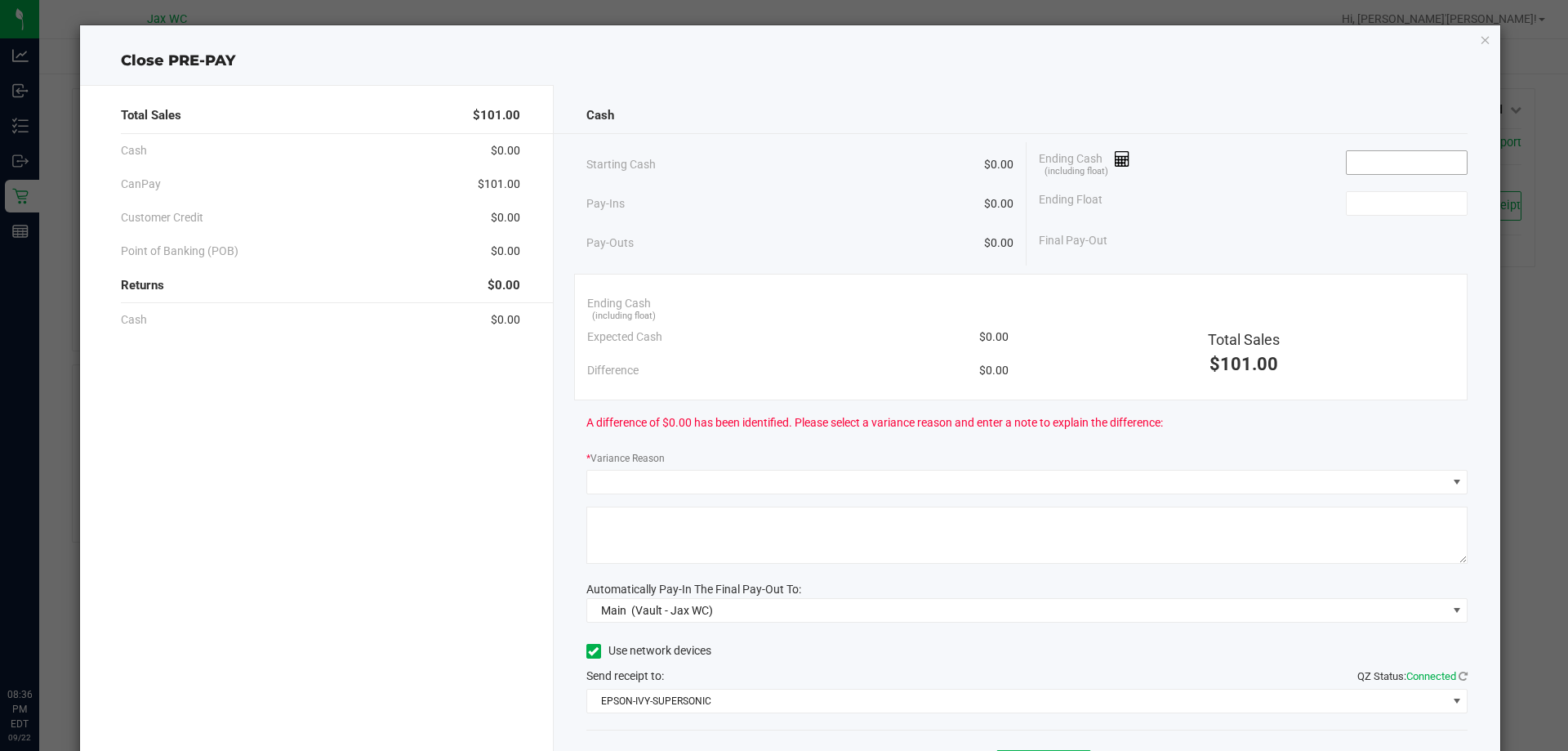
click at [1395, 163] on input at bounding box center [1407, 162] width 120 height 23
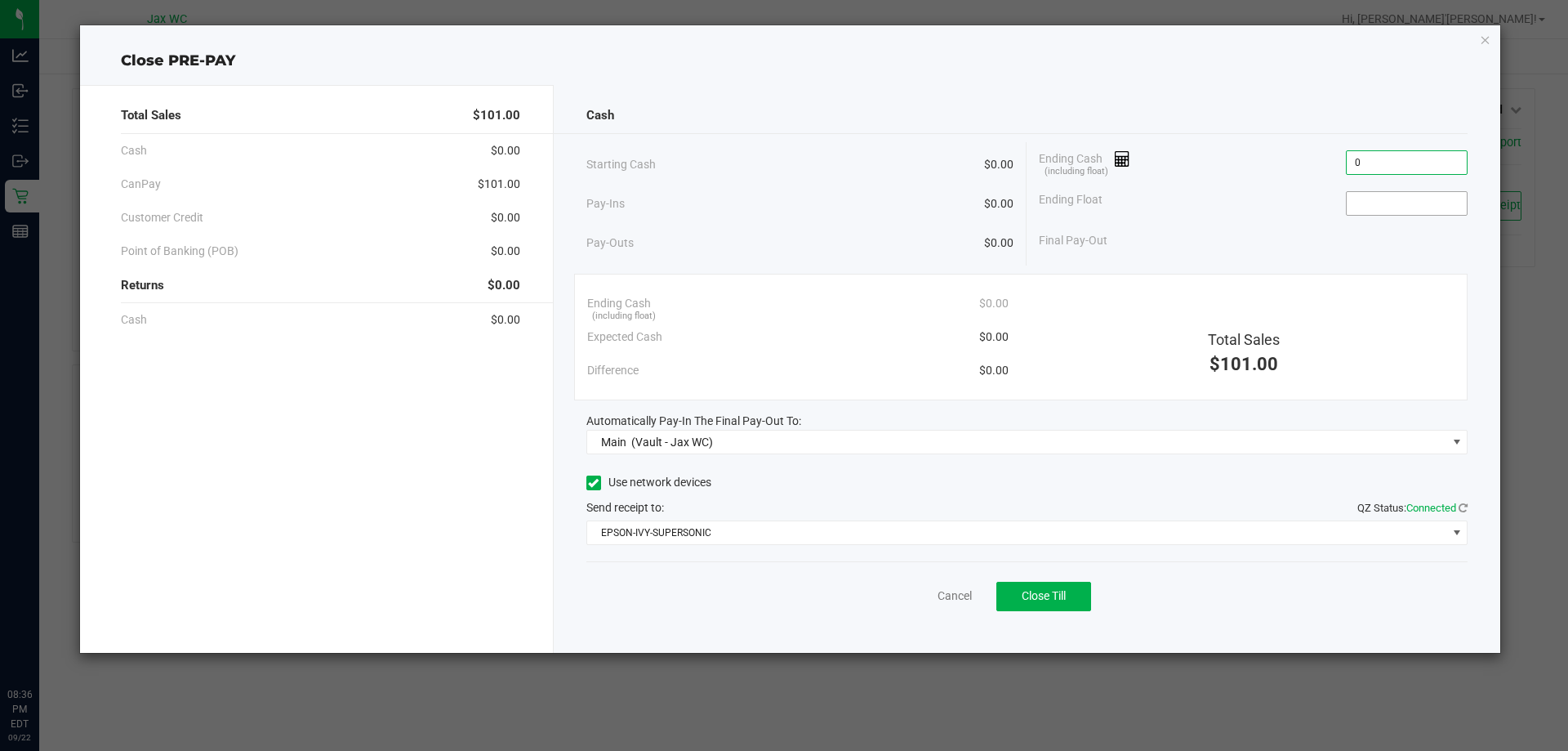
type input "$0.00"
click at [1408, 200] on input at bounding box center [1407, 203] width 120 height 23
type input "$0.00"
click at [1084, 593] on button "Close Till" at bounding box center [1043, 597] width 95 height 29
click at [917, 593] on link "Dismiss" at bounding box center [919, 596] width 39 height 17
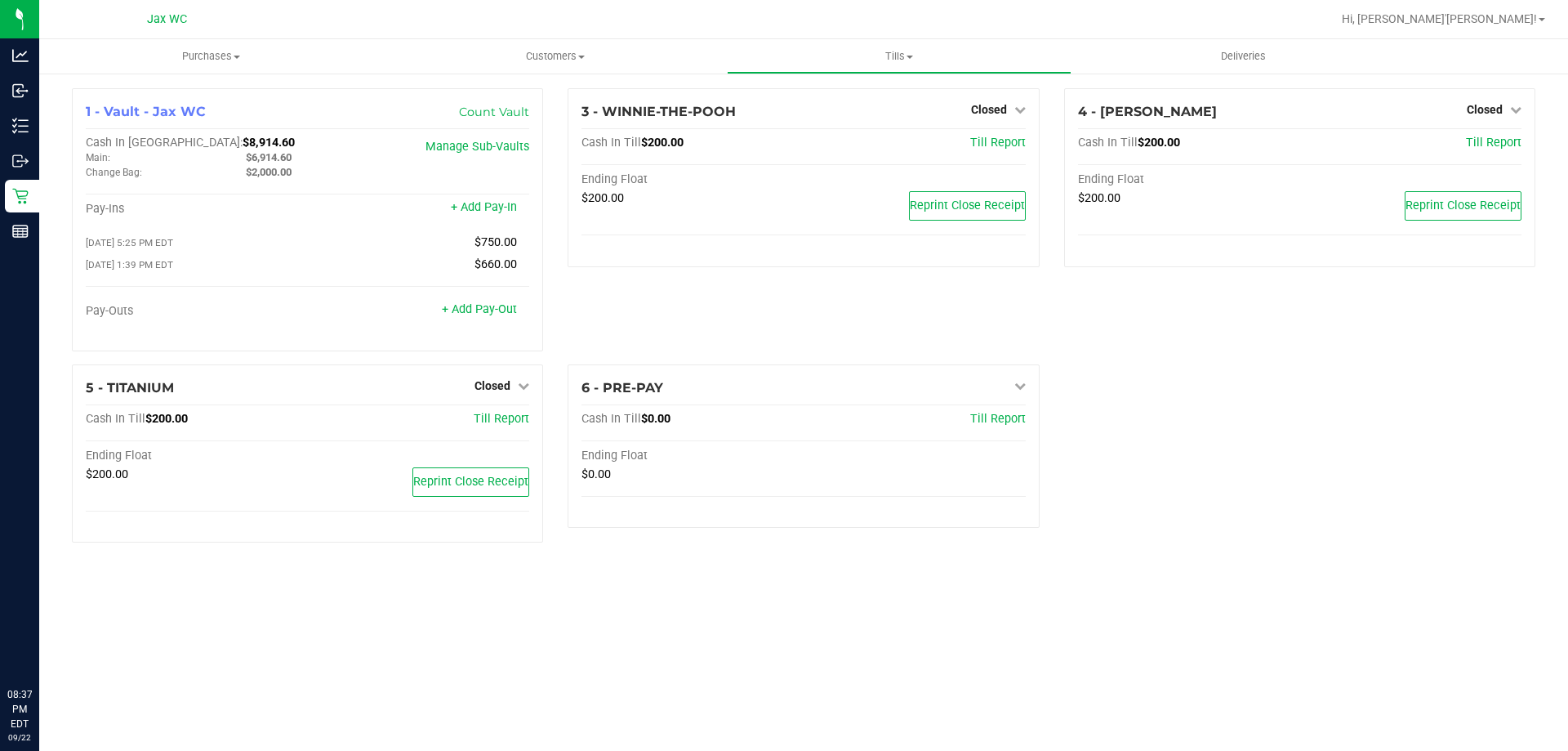
click at [1240, 456] on div "1 - Vault - Jax WC Count Vault Cash In Vault: $8,914.60 Main: $6,914.60 Change …" at bounding box center [804, 322] width 1488 height 468
click at [917, 54] on span "Tills" at bounding box center [898, 55] width 342 height 15
click at [849, 118] on span "Reconcile e-payments" at bounding box center [808, 118] width 163 height 14
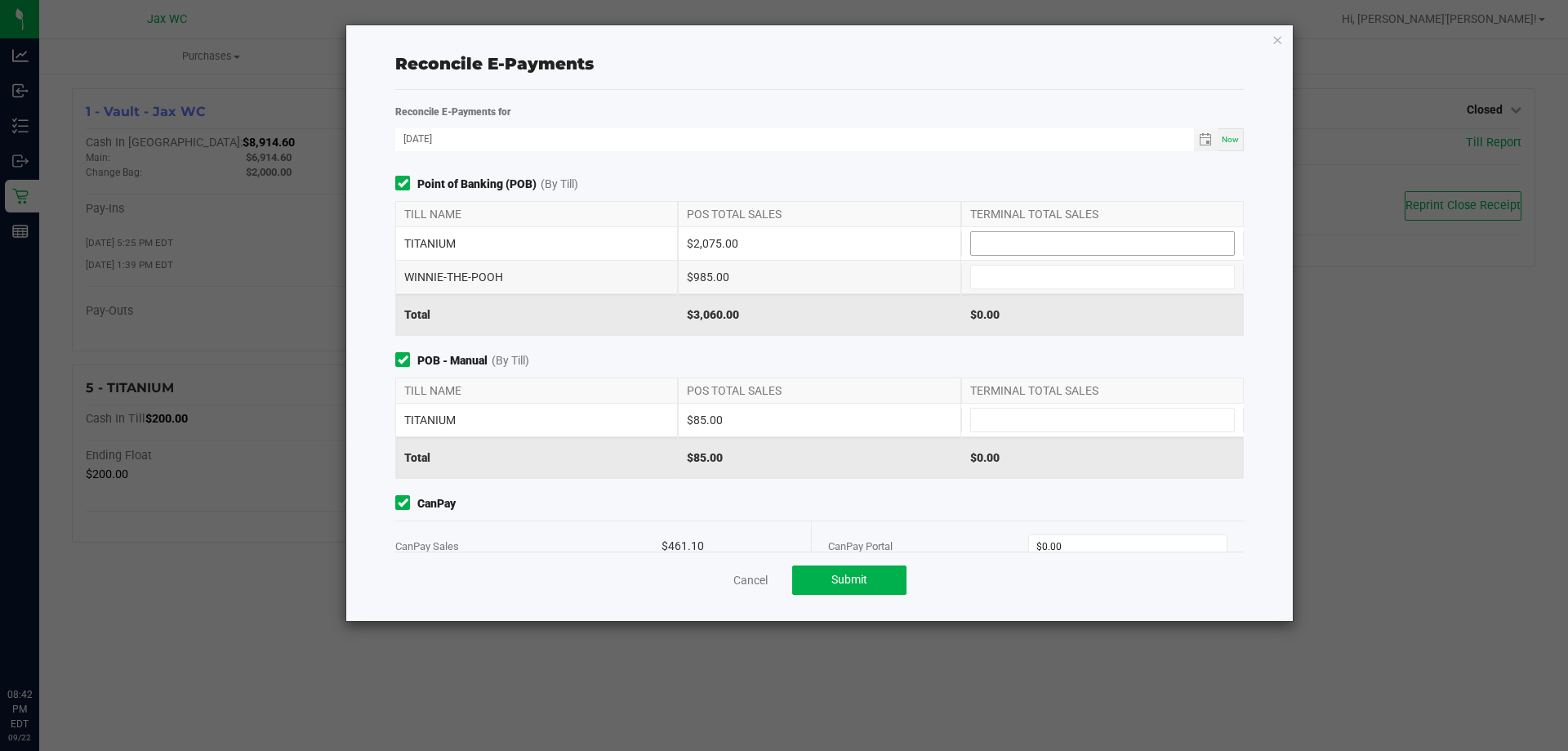
click at [1038, 241] on input at bounding box center [1102, 243] width 263 height 23
type input "$2,075.00"
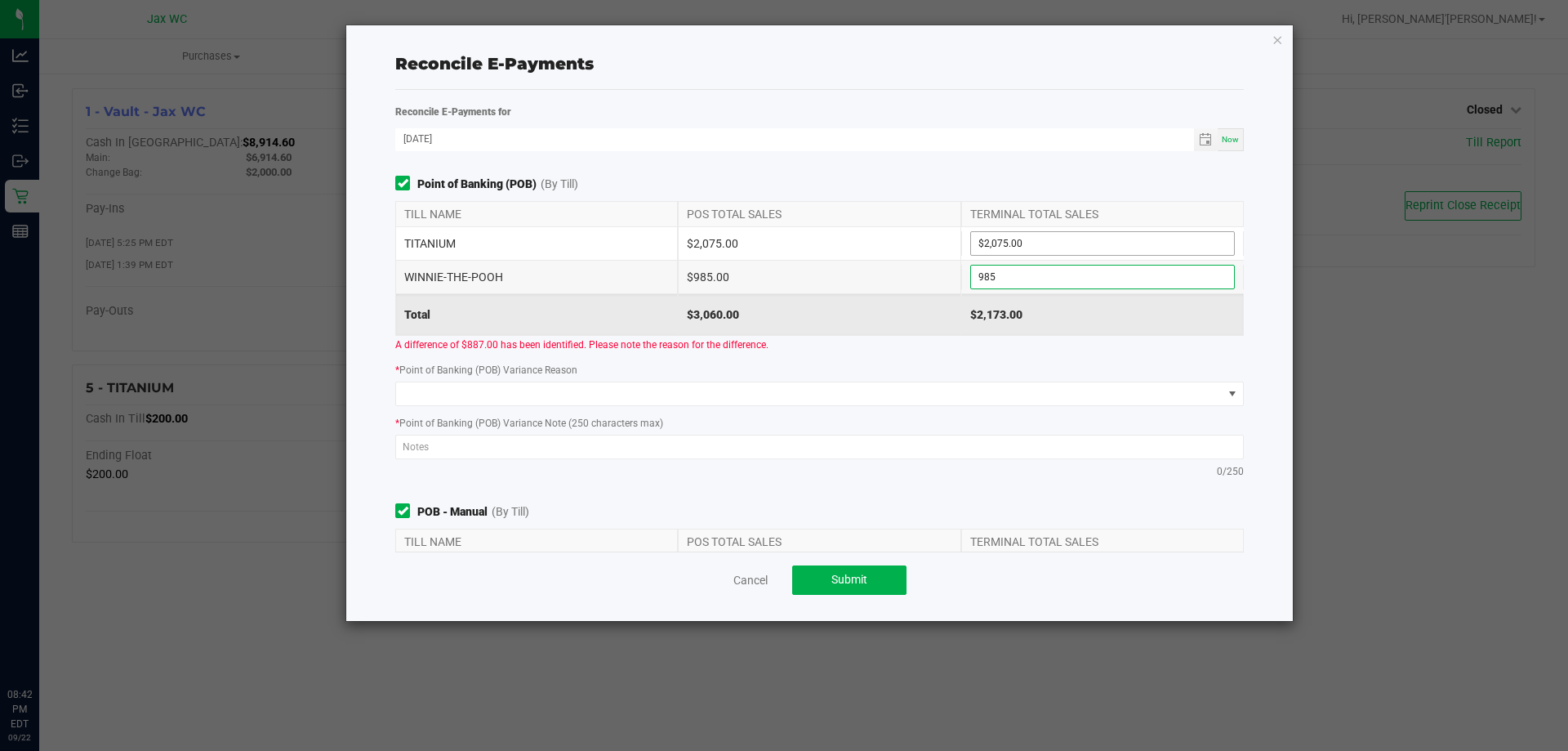
type input "$985.00"
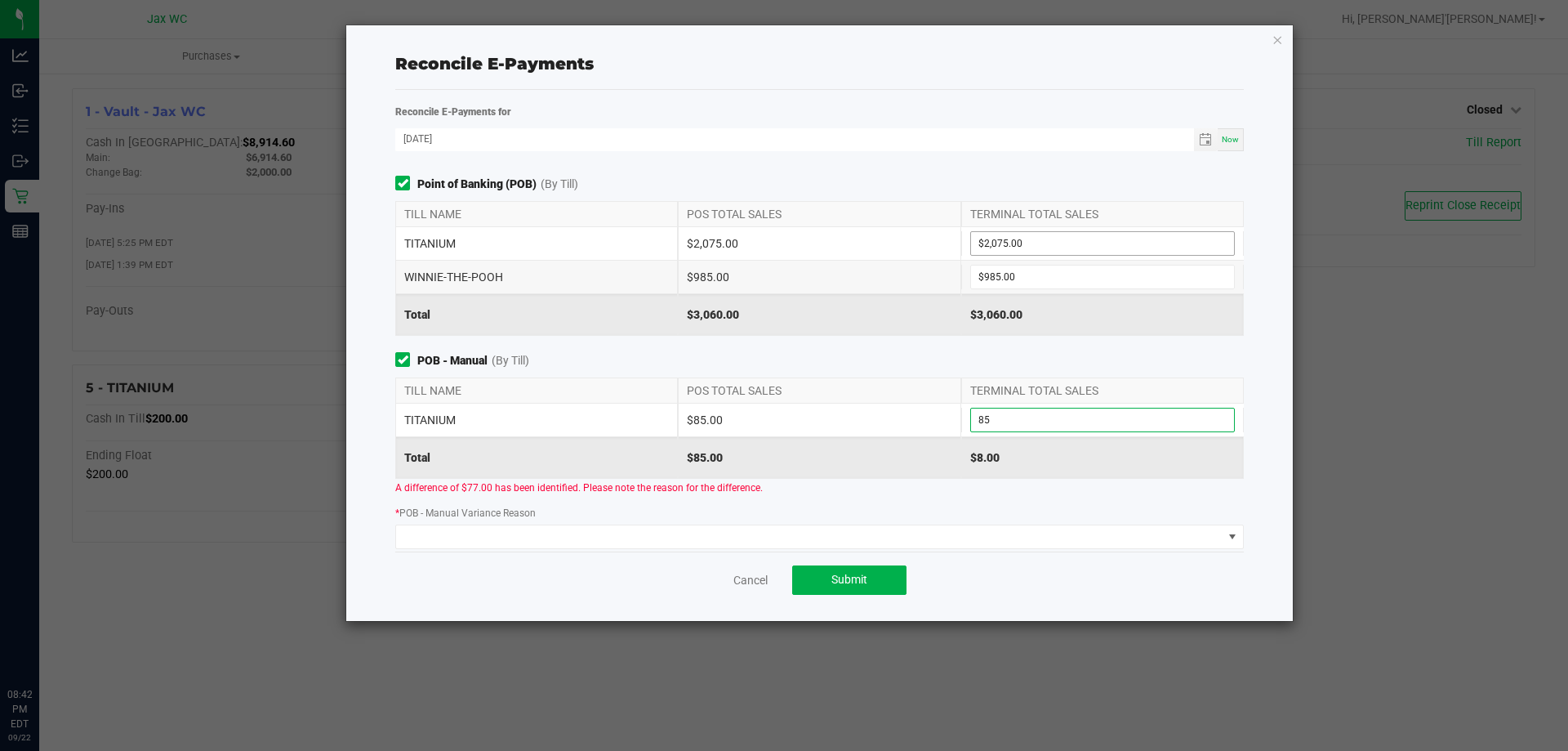
type input "$85.00"
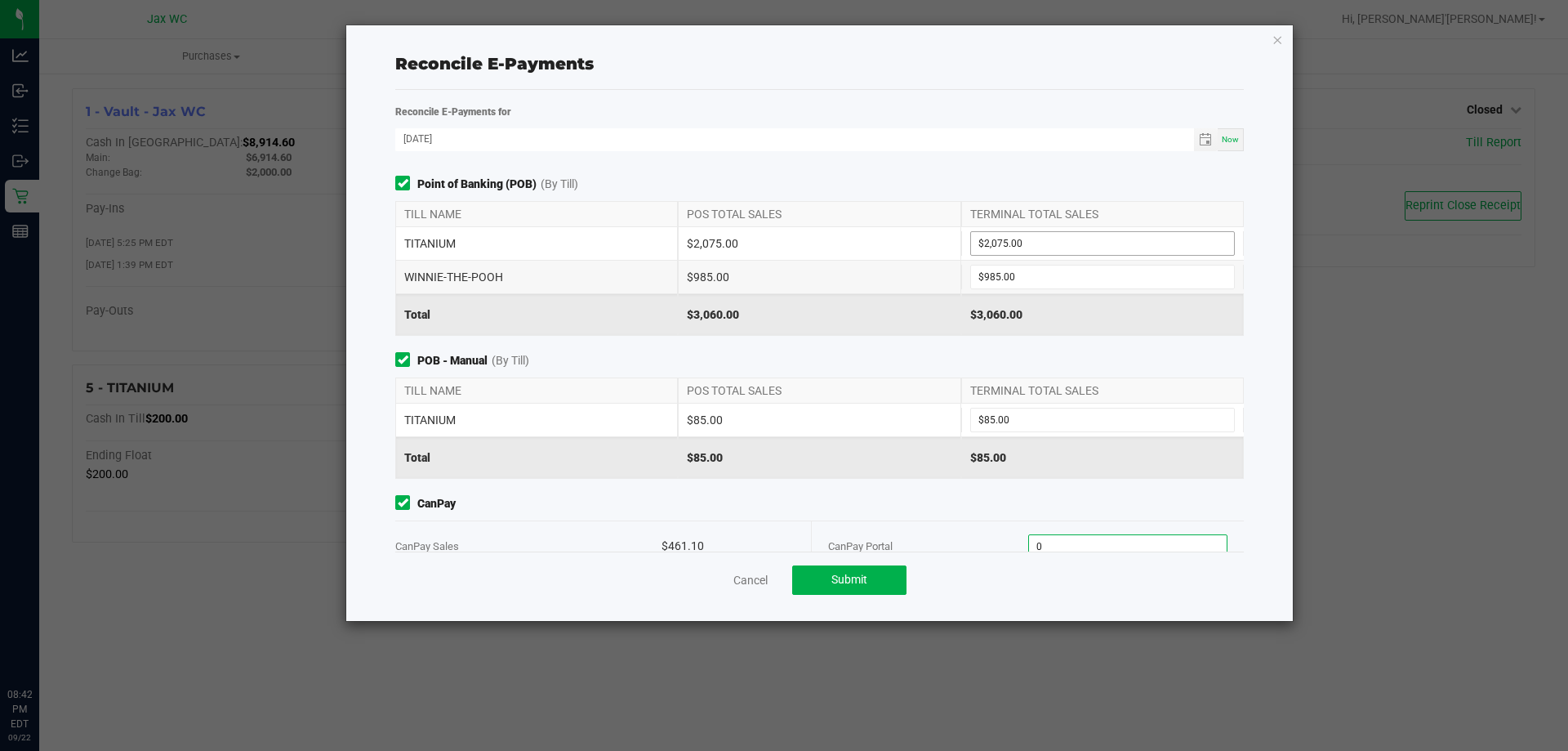
scroll to position [7, 0]
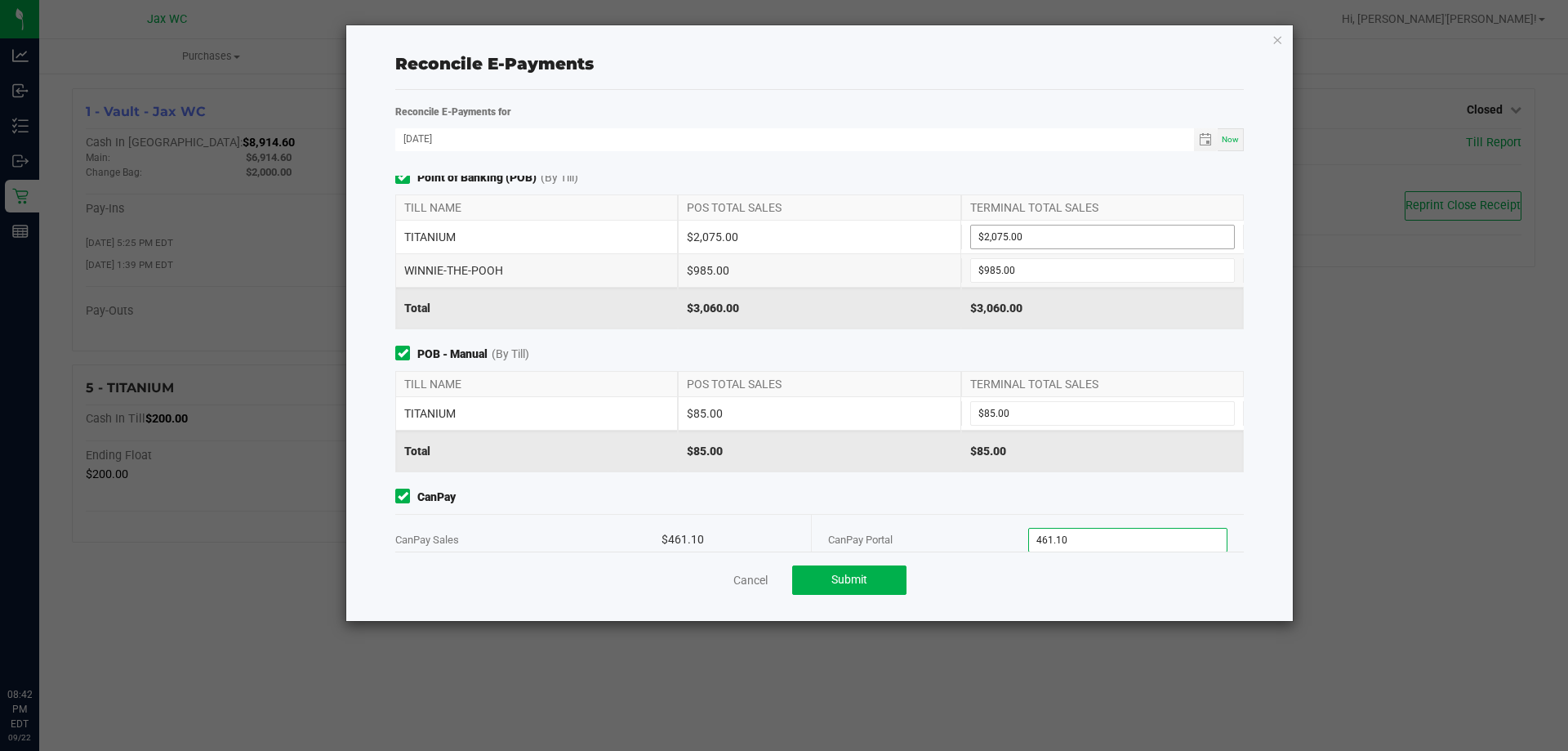
type input "$461.10"
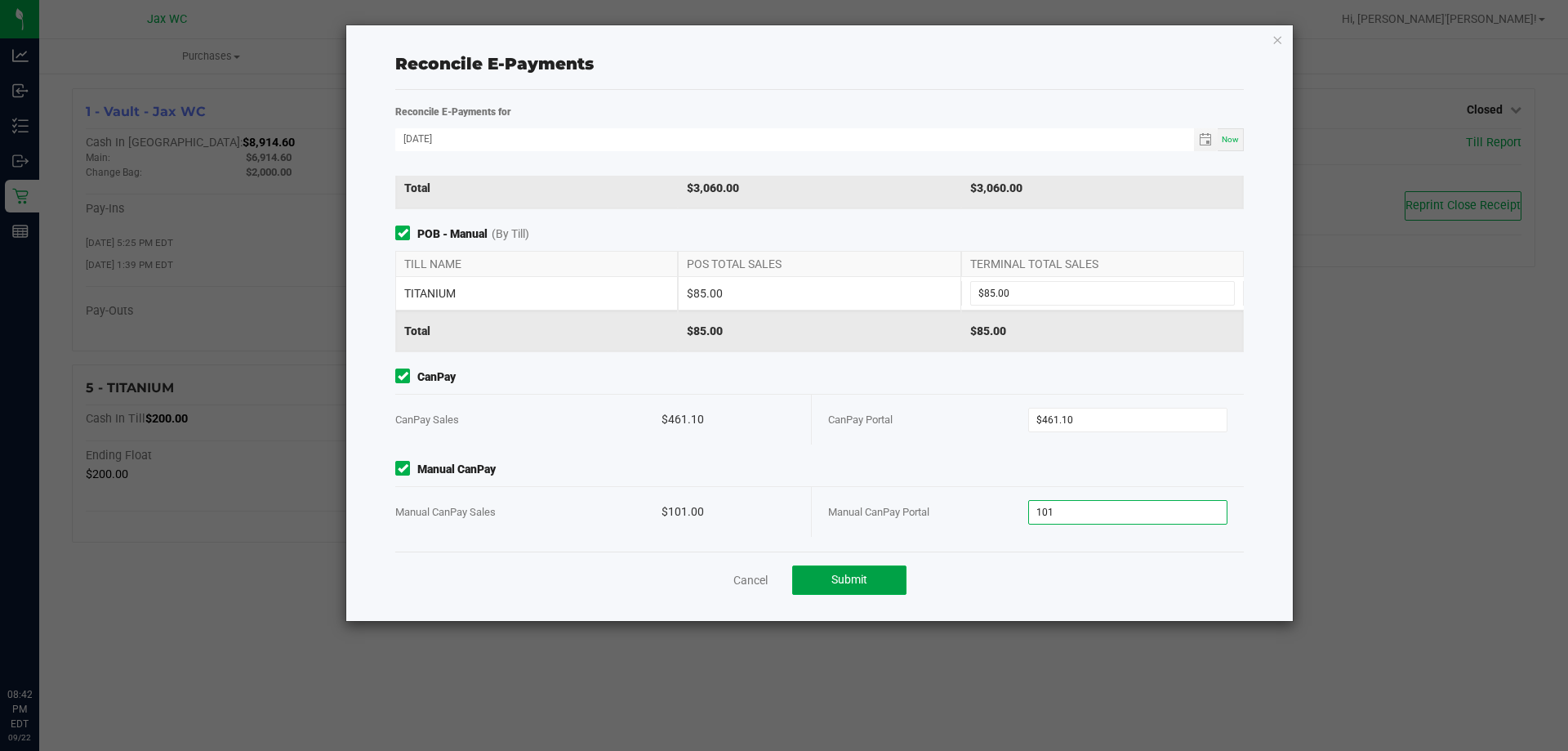
type input "$101.00"
click at [860, 585] on span "Submit" at bounding box center [850, 579] width 36 height 13
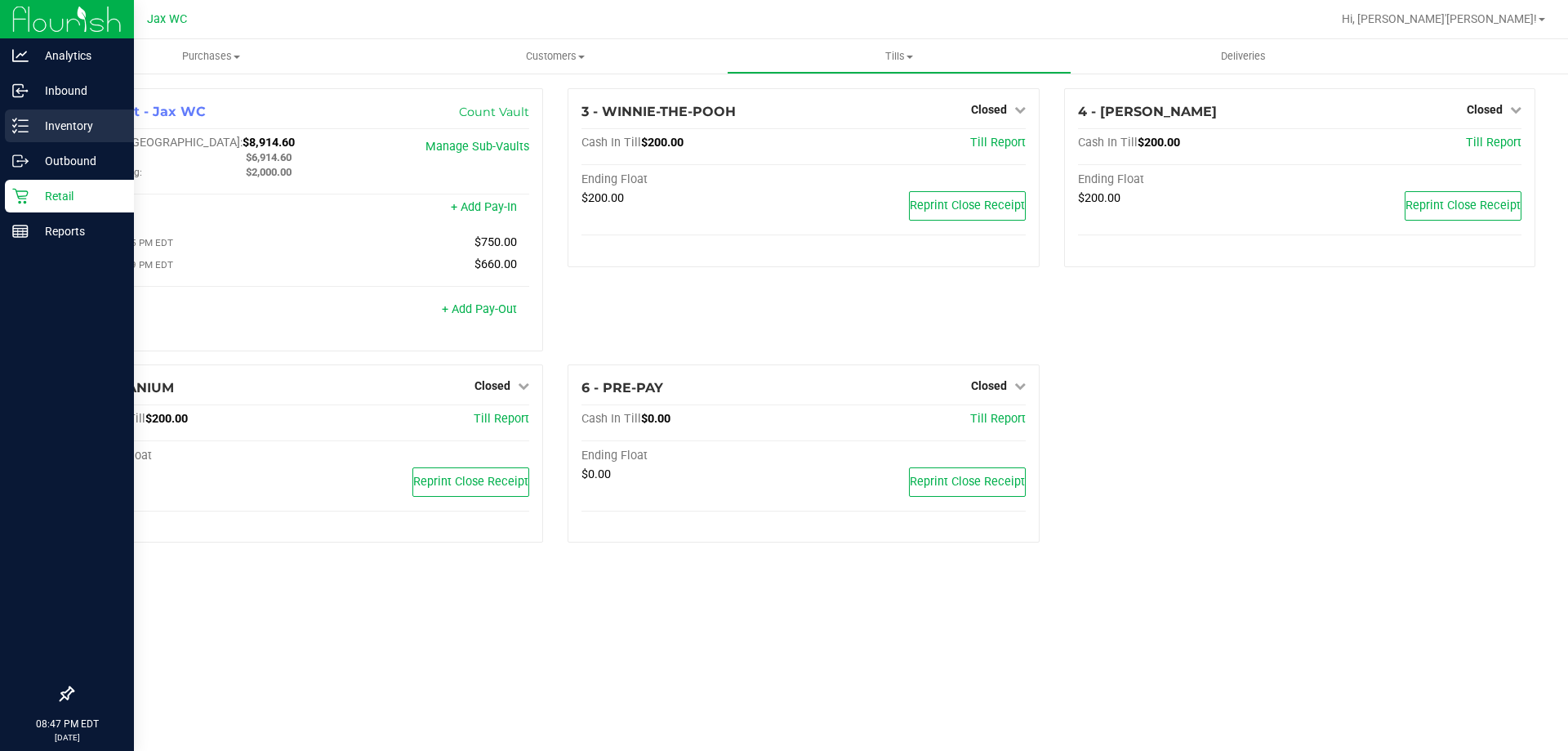
click at [29, 126] on p "Inventory" at bounding box center [78, 125] width 98 height 20
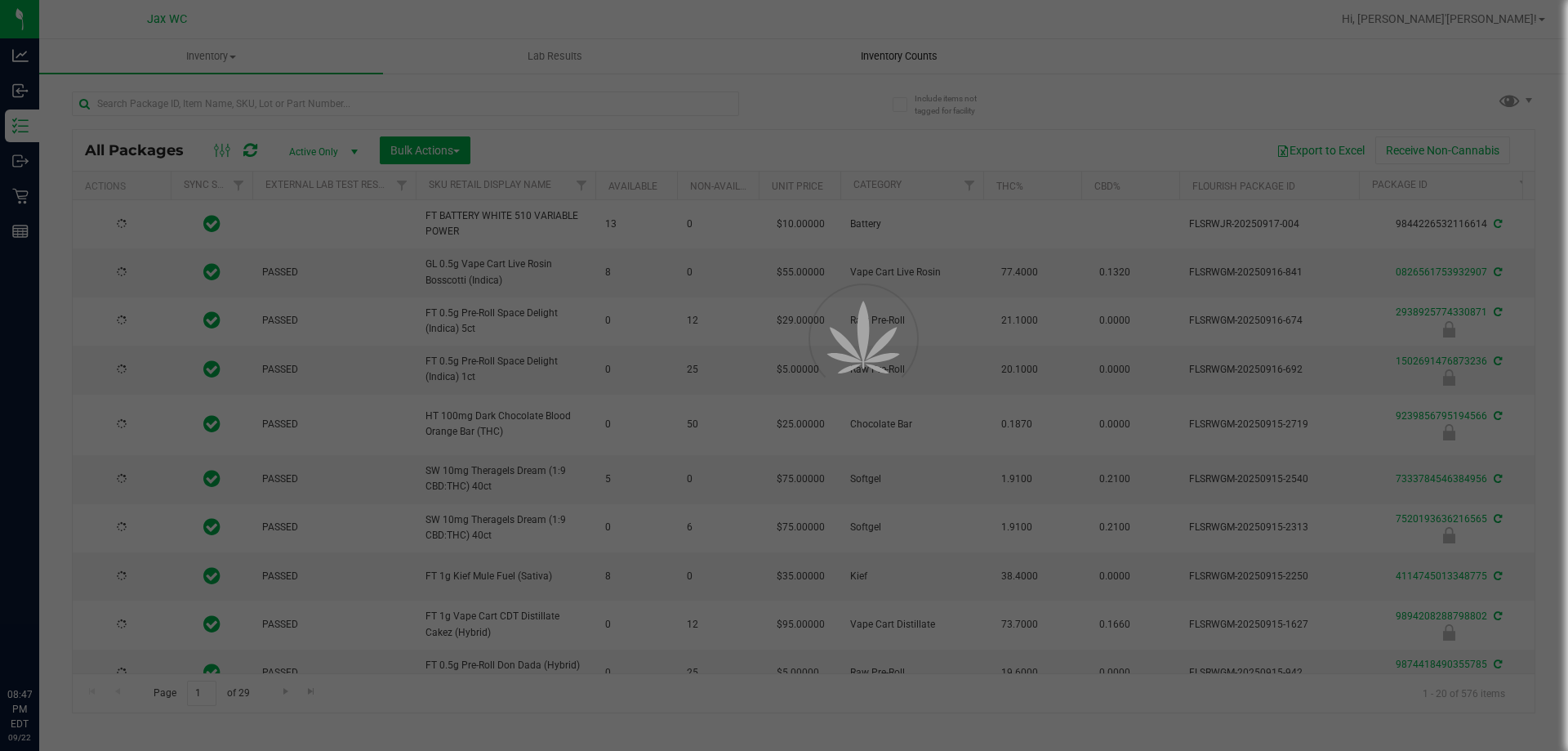
type input "[DATE]"
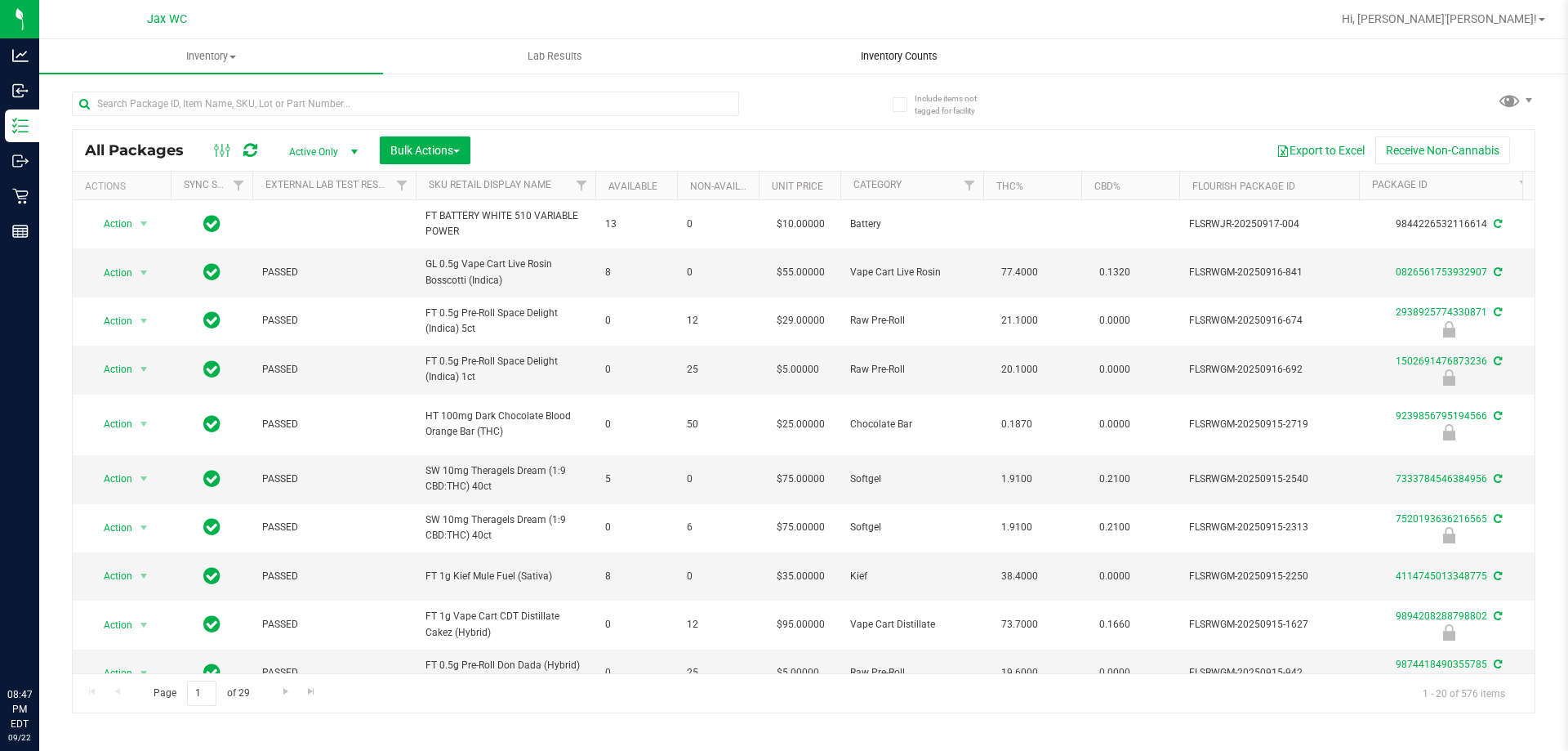
click at [923, 52] on span "Inventory Counts" at bounding box center [899, 55] width 121 height 15
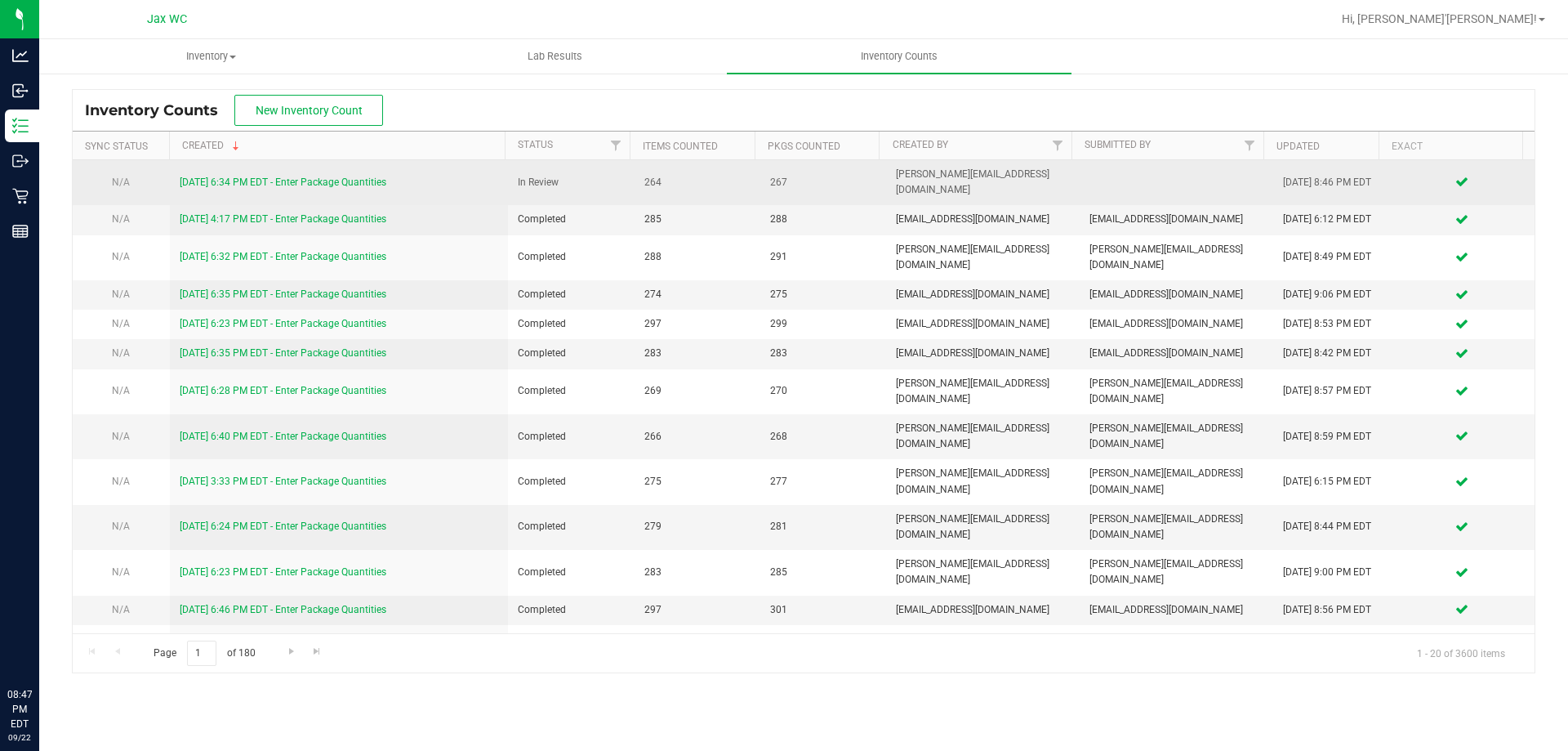
click at [353, 177] on link "[DATE] 6:34 PM EDT - Enter Package Quantities" at bounding box center [283, 182] width 206 height 11
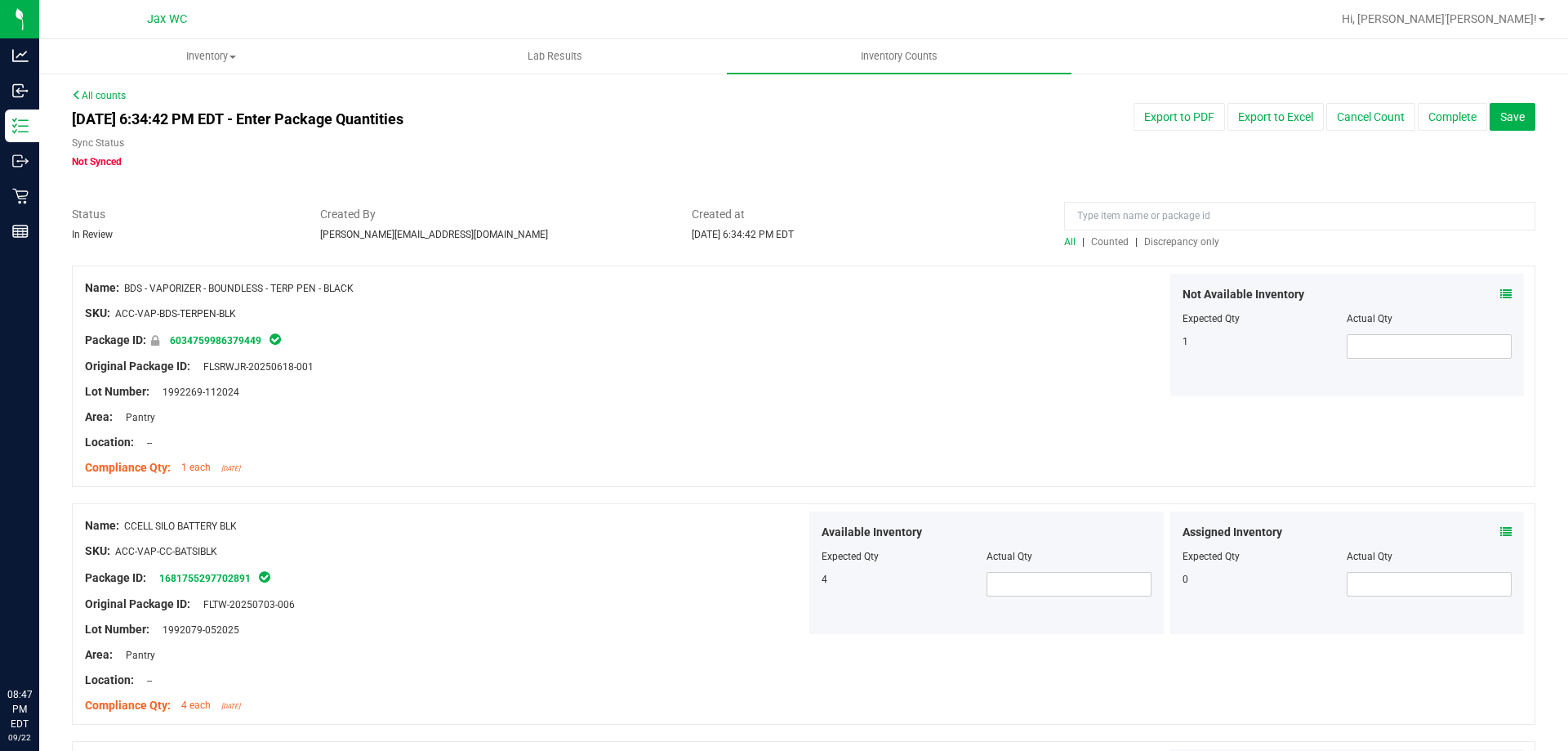
click at [1152, 242] on span "Discrepancy only" at bounding box center [1182, 242] width 75 height 11
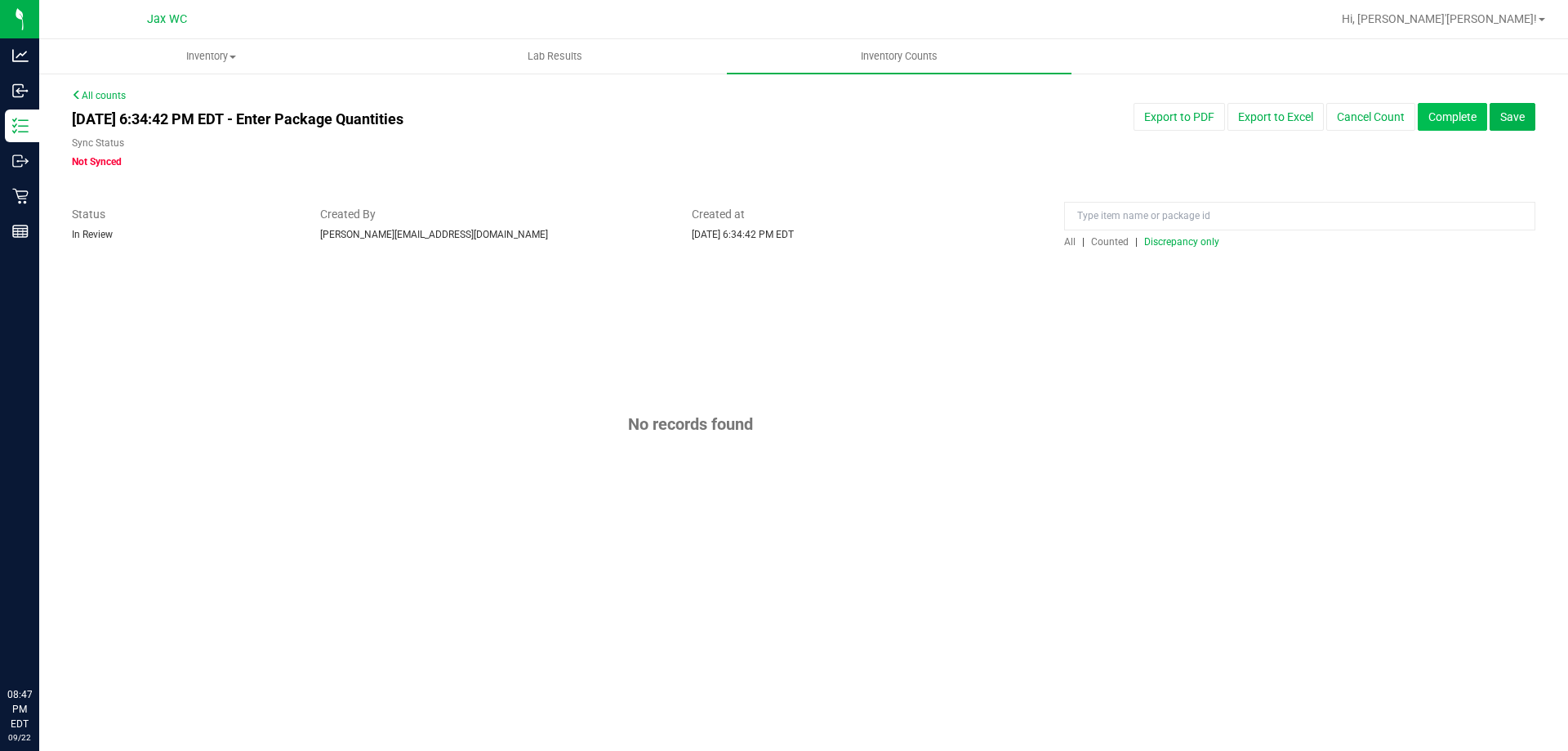
click at [1465, 114] on button "Complete" at bounding box center [1452, 117] width 69 height 28
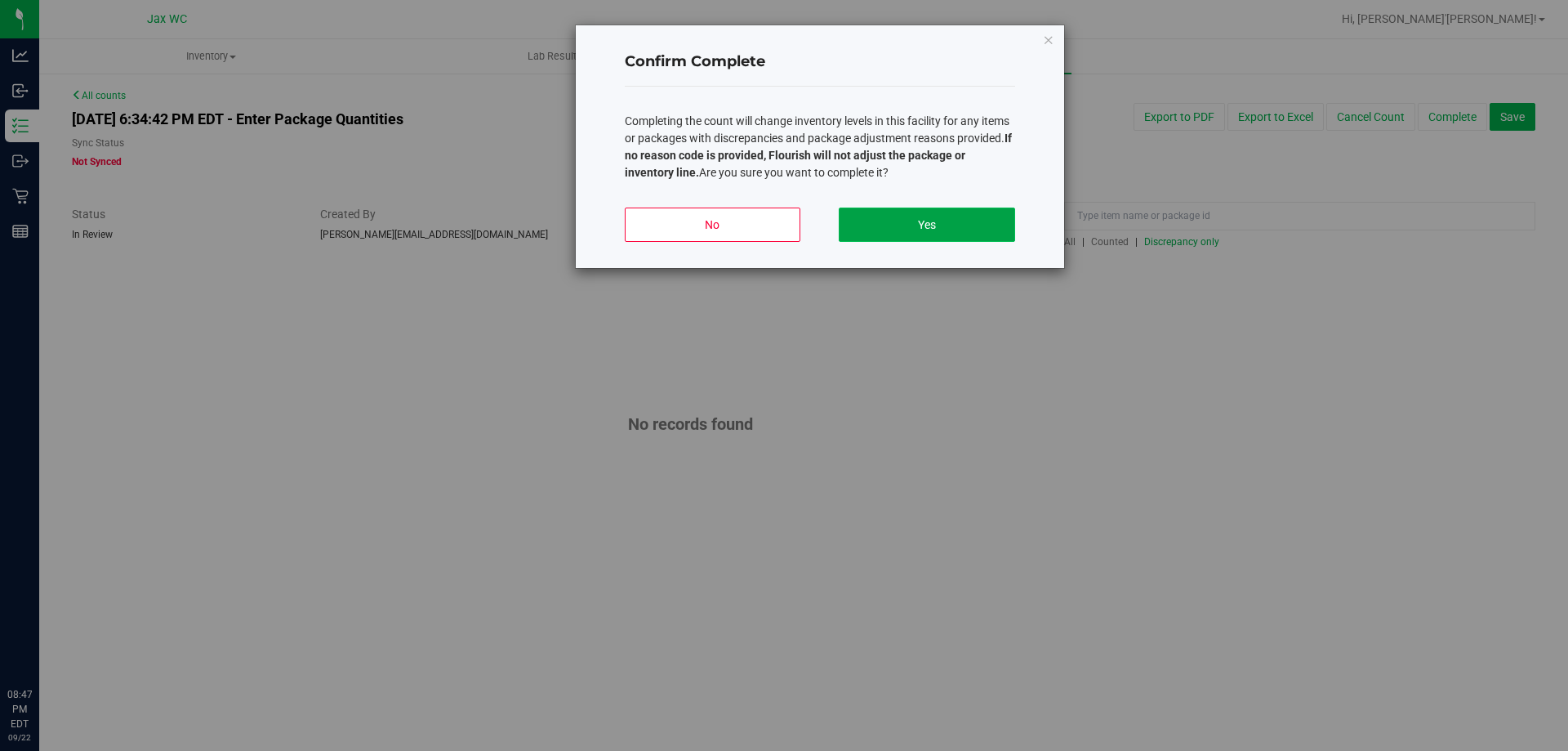
click at [931, 230] on button "Yes" at bounding box center [926, 224] width 176 height 34
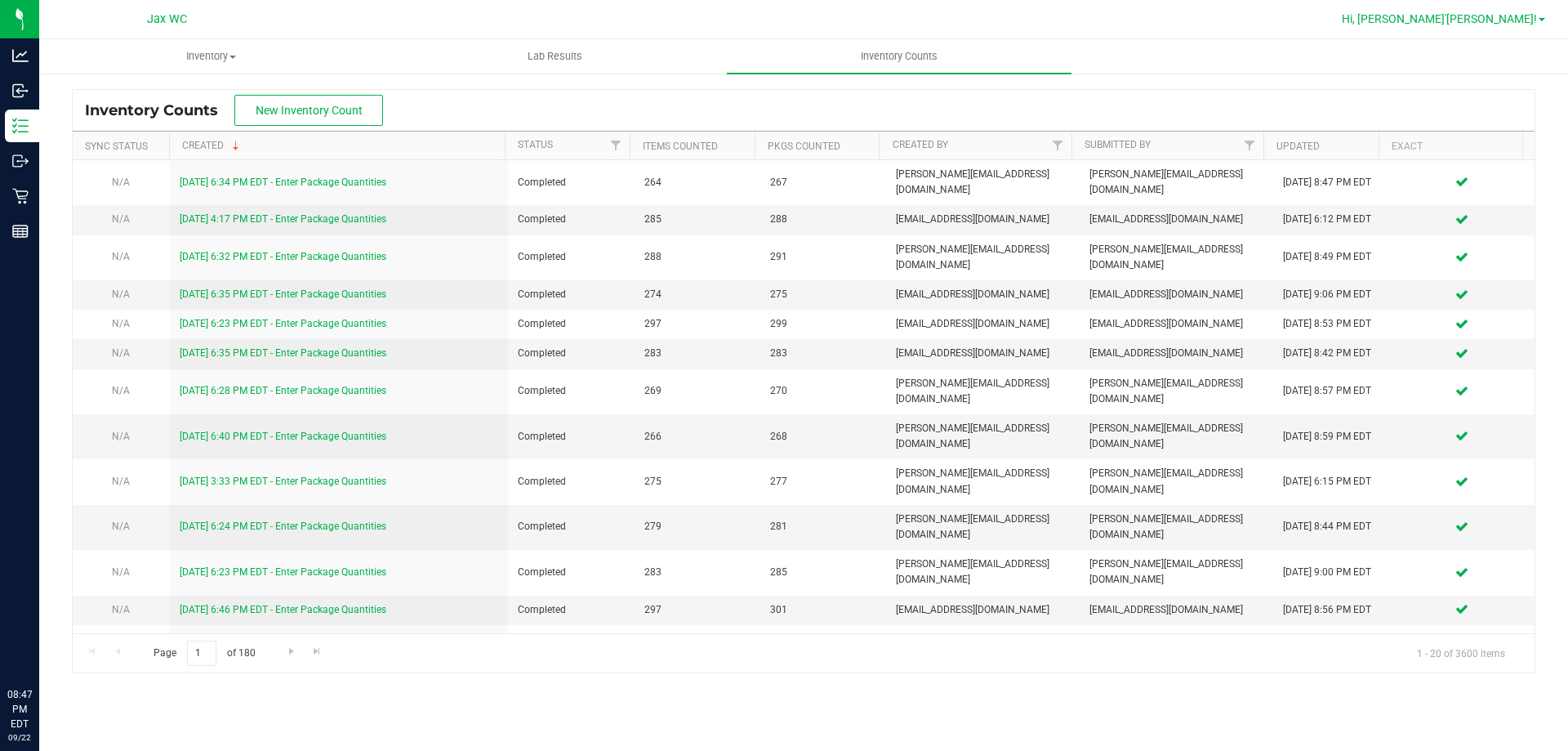
click at [1524, 20] on span "Hi, [PERSON_NAME]'[PERSON_NAME]!" at bounding box center [1439, 18] width 195 height 13
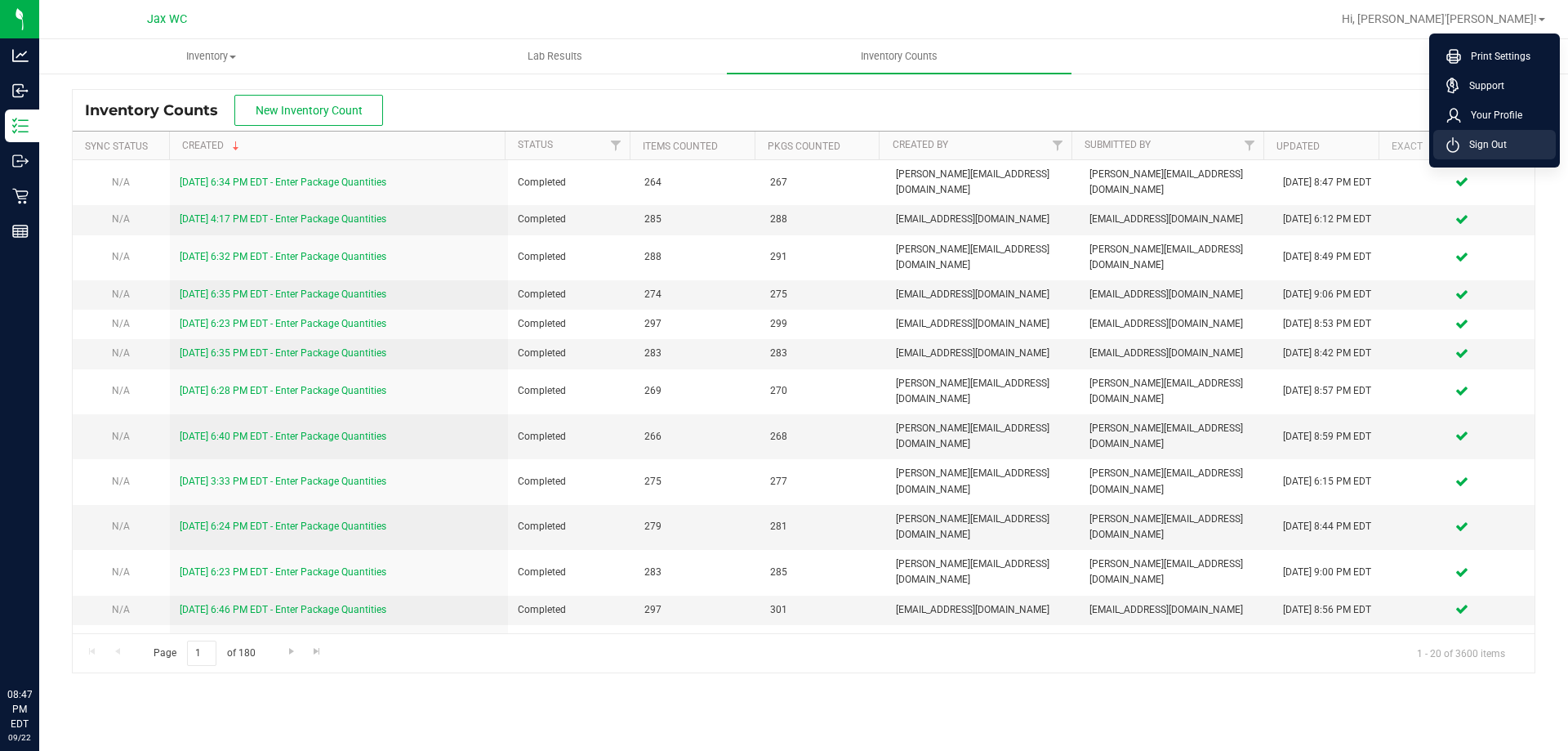
click at [1484, 149] on span "Sign Out" at bounding box center [1484, 144] width 48 height 16
